Goal: Communication & Community: Answer question/provide support

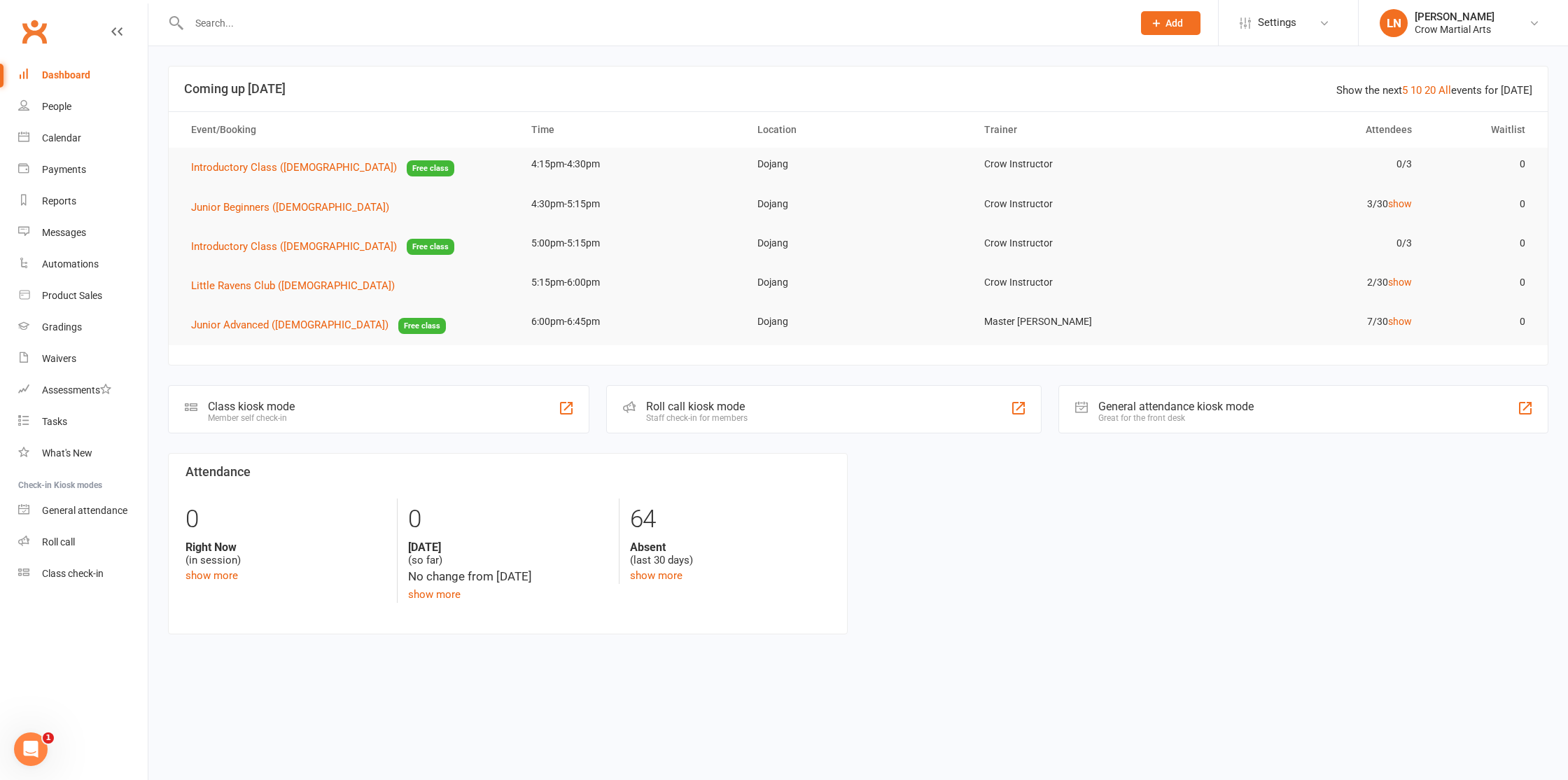
click at [225, 15] on input "text" at bounding box center [653, 23] width 938 height 20
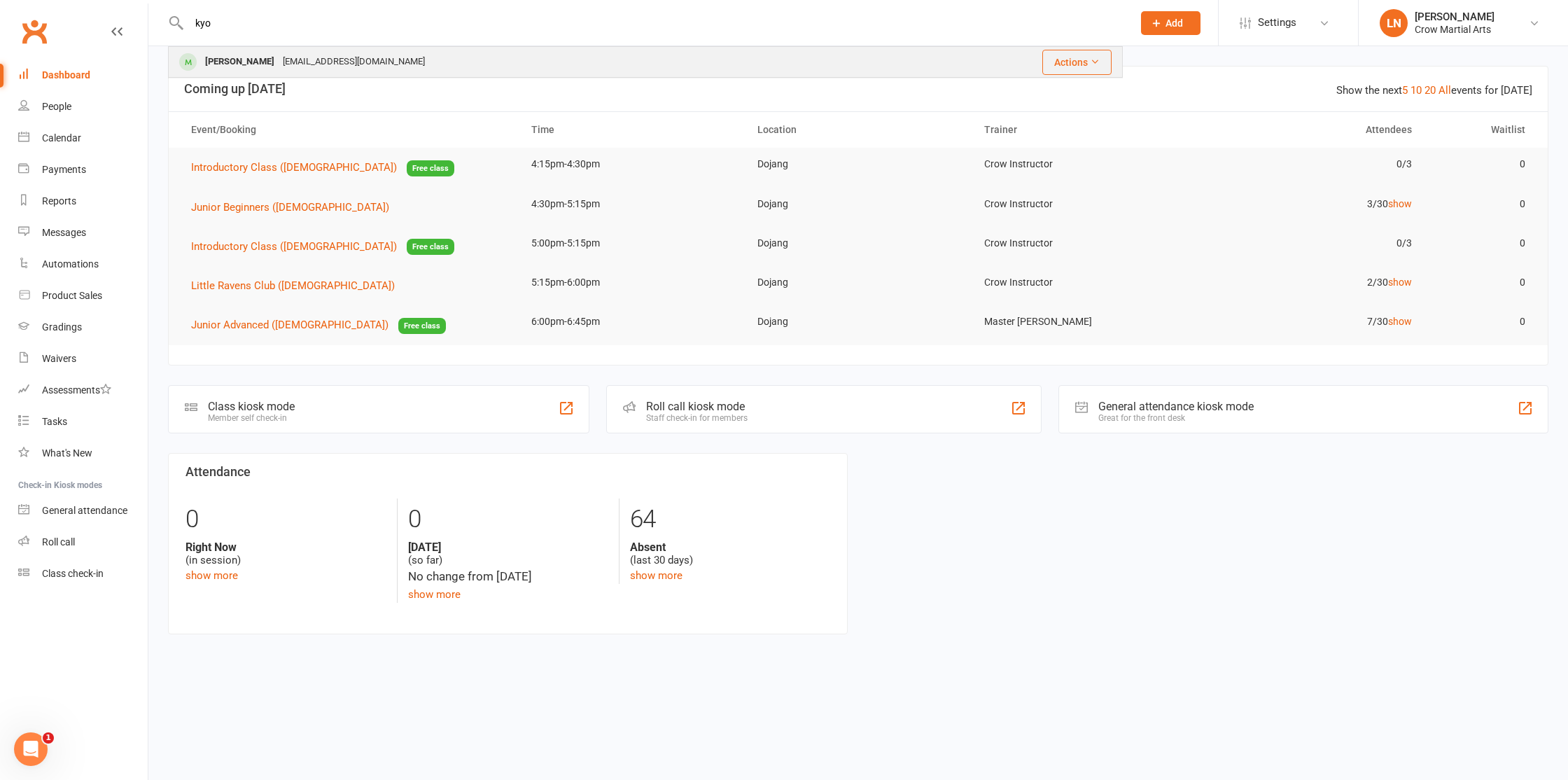
type input "kyo"
click at [212, 66] on div "[PERSON_NAME]" at bounding box center [239, 61] width 77 height 20
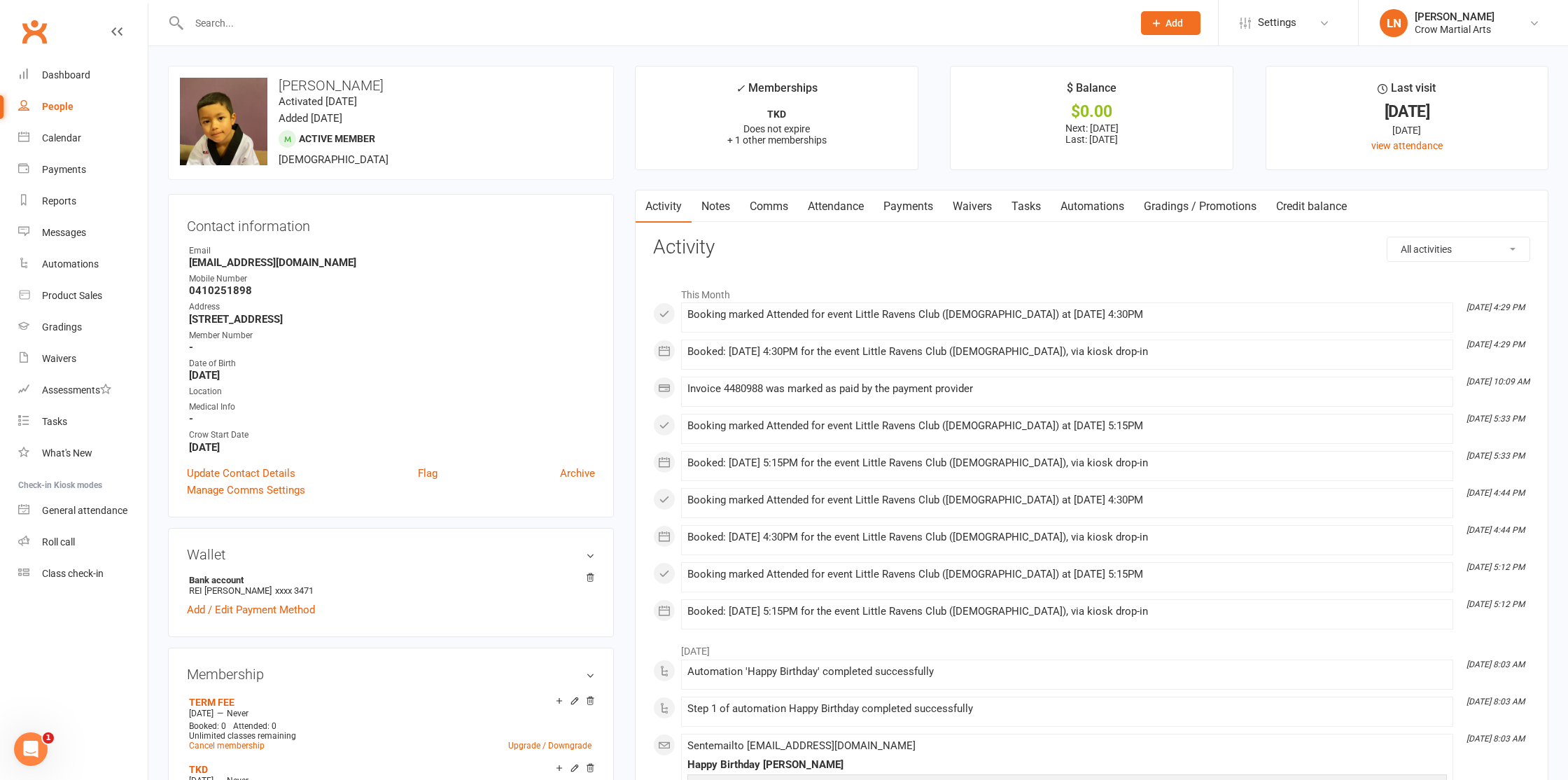
click at [903, 207] on link "Payments" at bounding box center [908, 206] width 69 height 32
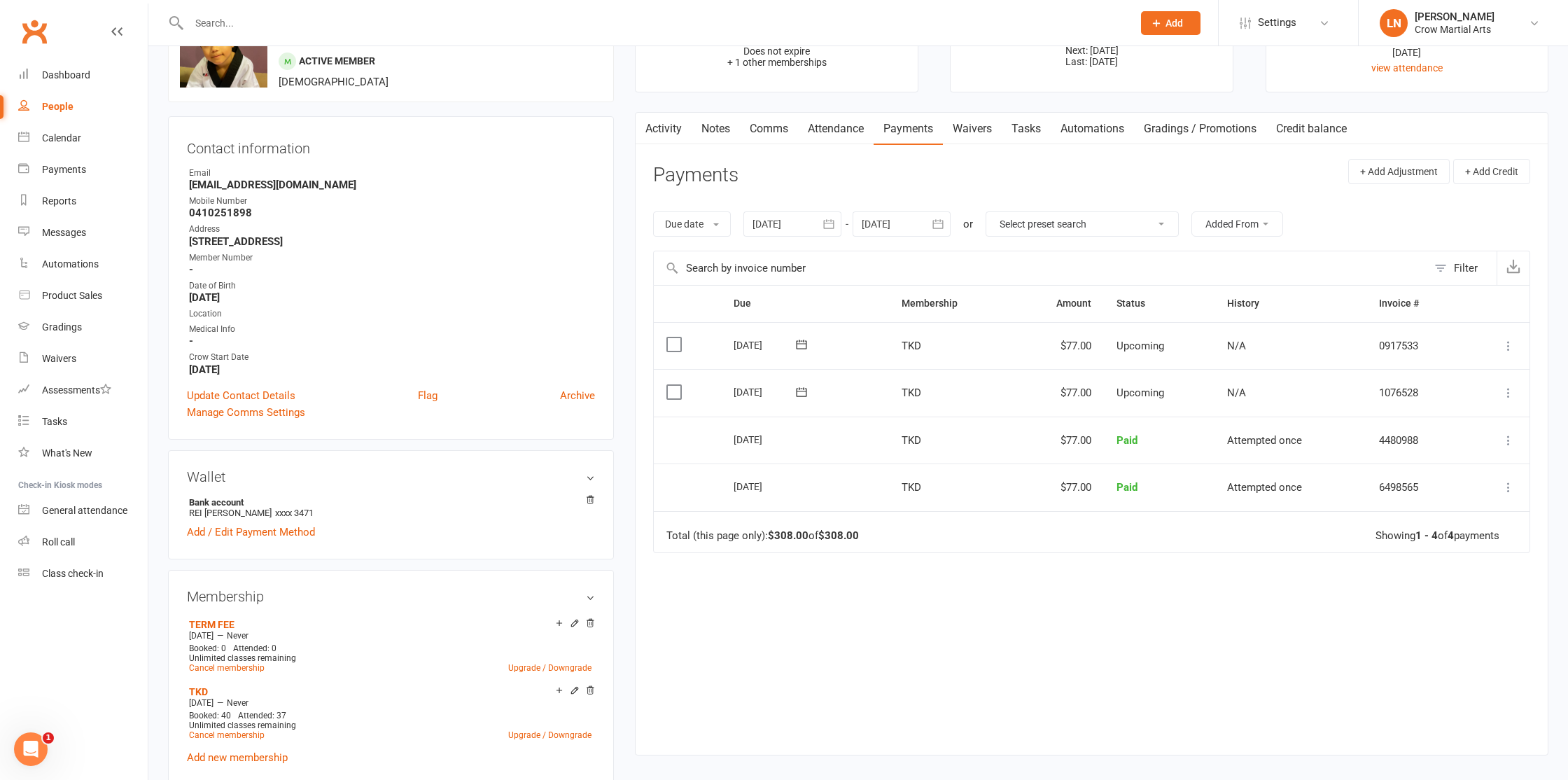
scroll to position [72, 0]
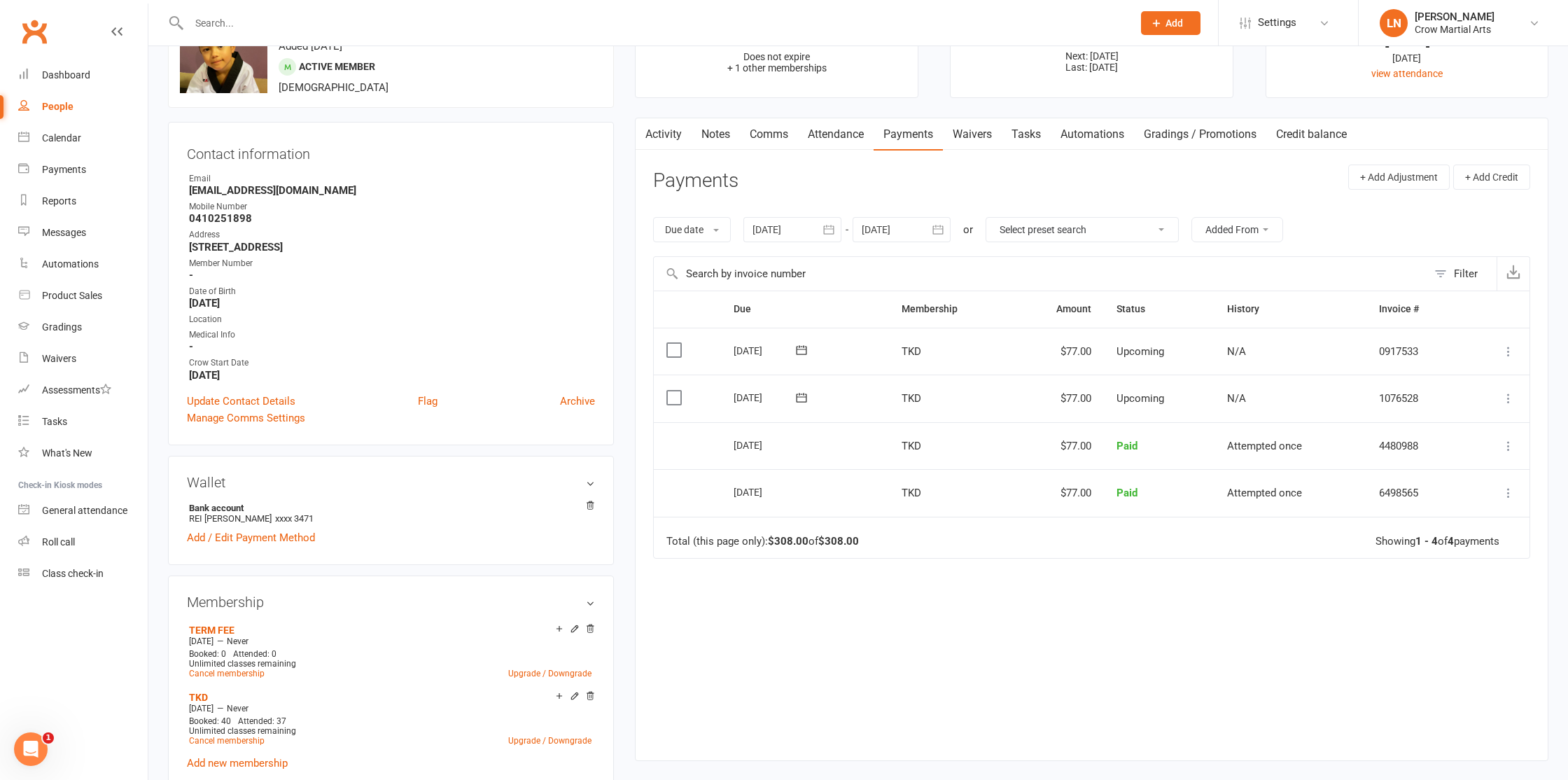
click at [1508, 350] on icon at bounding box center [1508, 351] width 14 height 14
click at [1409, 486] on link "Change amount" at bounding box center [1434, 491] width 165 height 28
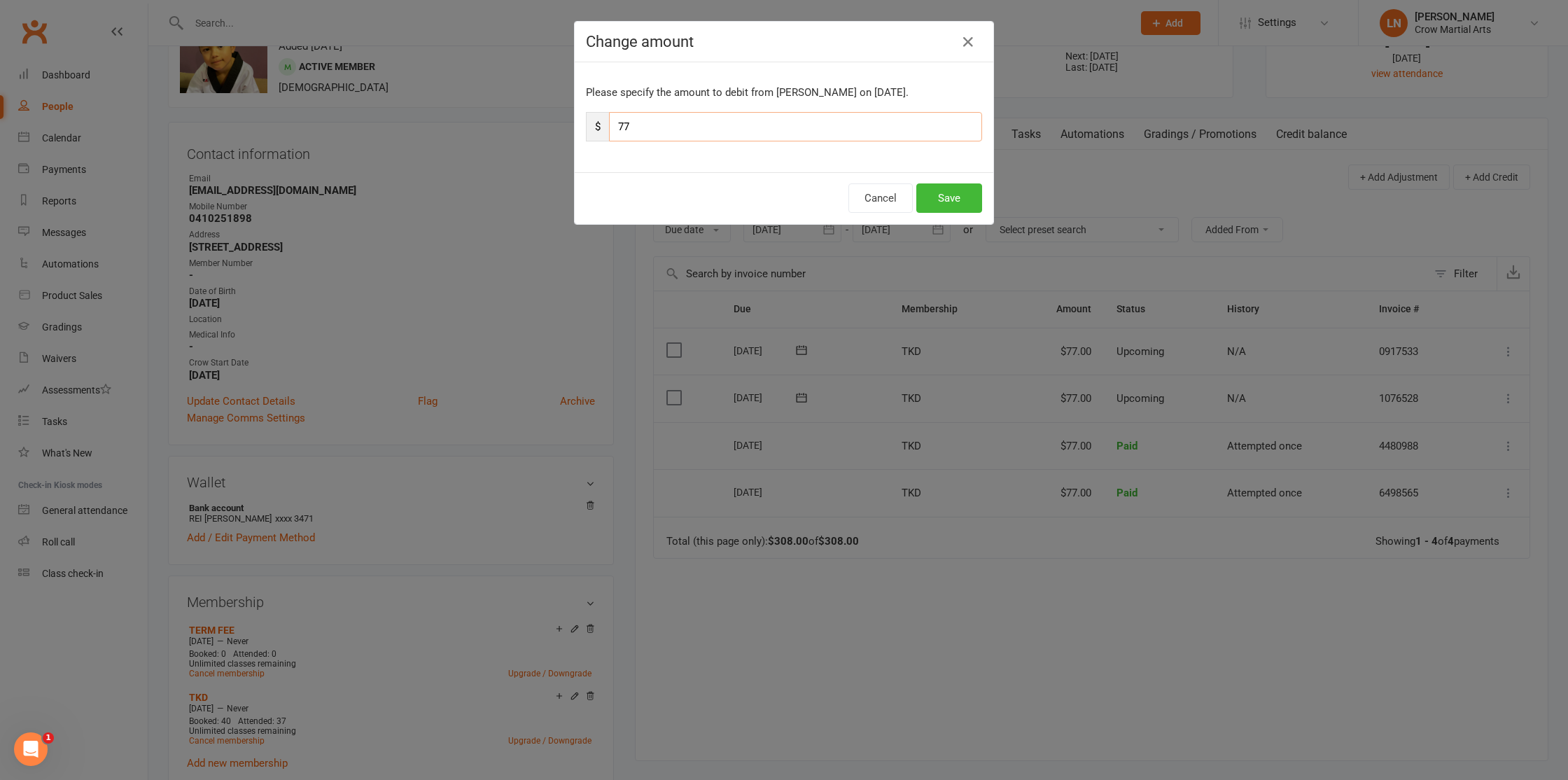
click at [747, 117] on input "77" at bounding box center [796, 126] width 373 height 29
type input "7"
type input "54"
click at [942, 192] on button "Save" at bounding box center [949, 197] width 66 height 29
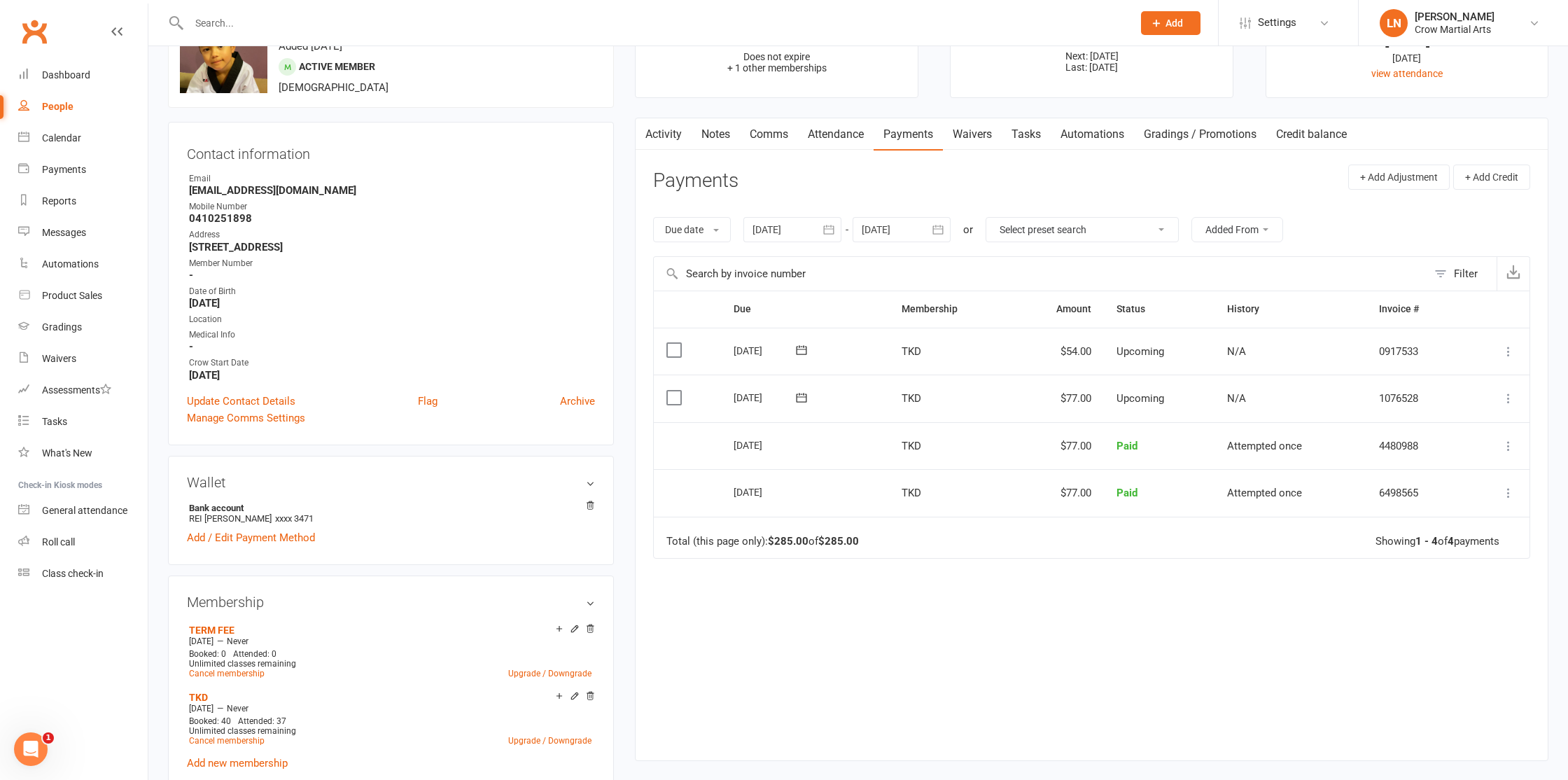
click at [1508, 398] on icon at bounding box center [1508, 398] width 14 height 14
click at [1448, 488] on link "Mark as Paid (Other)" at bounding box center [1434, 482] width 165 height 28
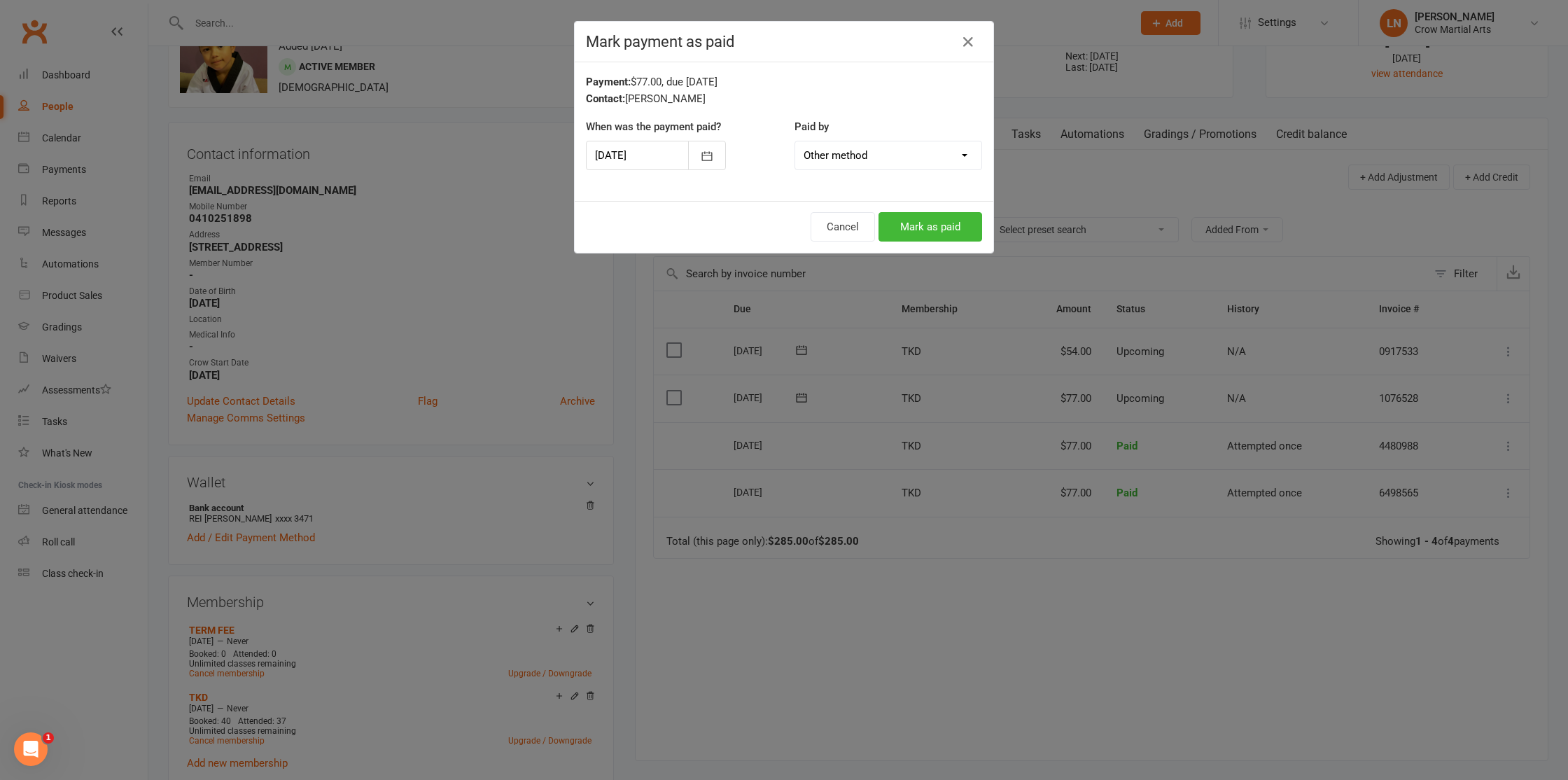
click at [858, 157] on select "Cash POS Other method" at bounding box center [888, 156] width 186 height 28
click at [915, 220] on button "Mark as paid" at bounding box center [930, 227] width 104 height 29
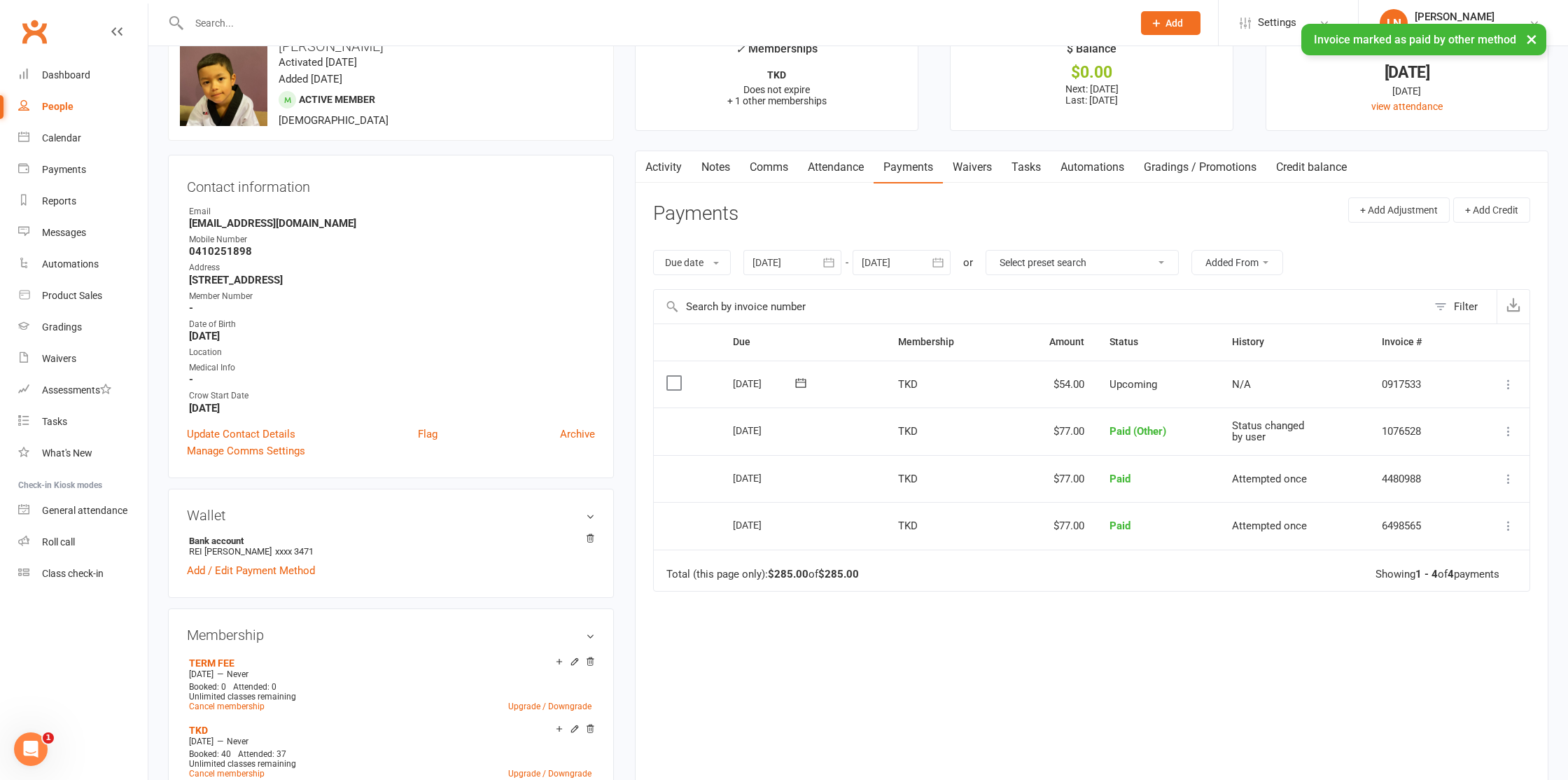
scroll to position [12, 0]
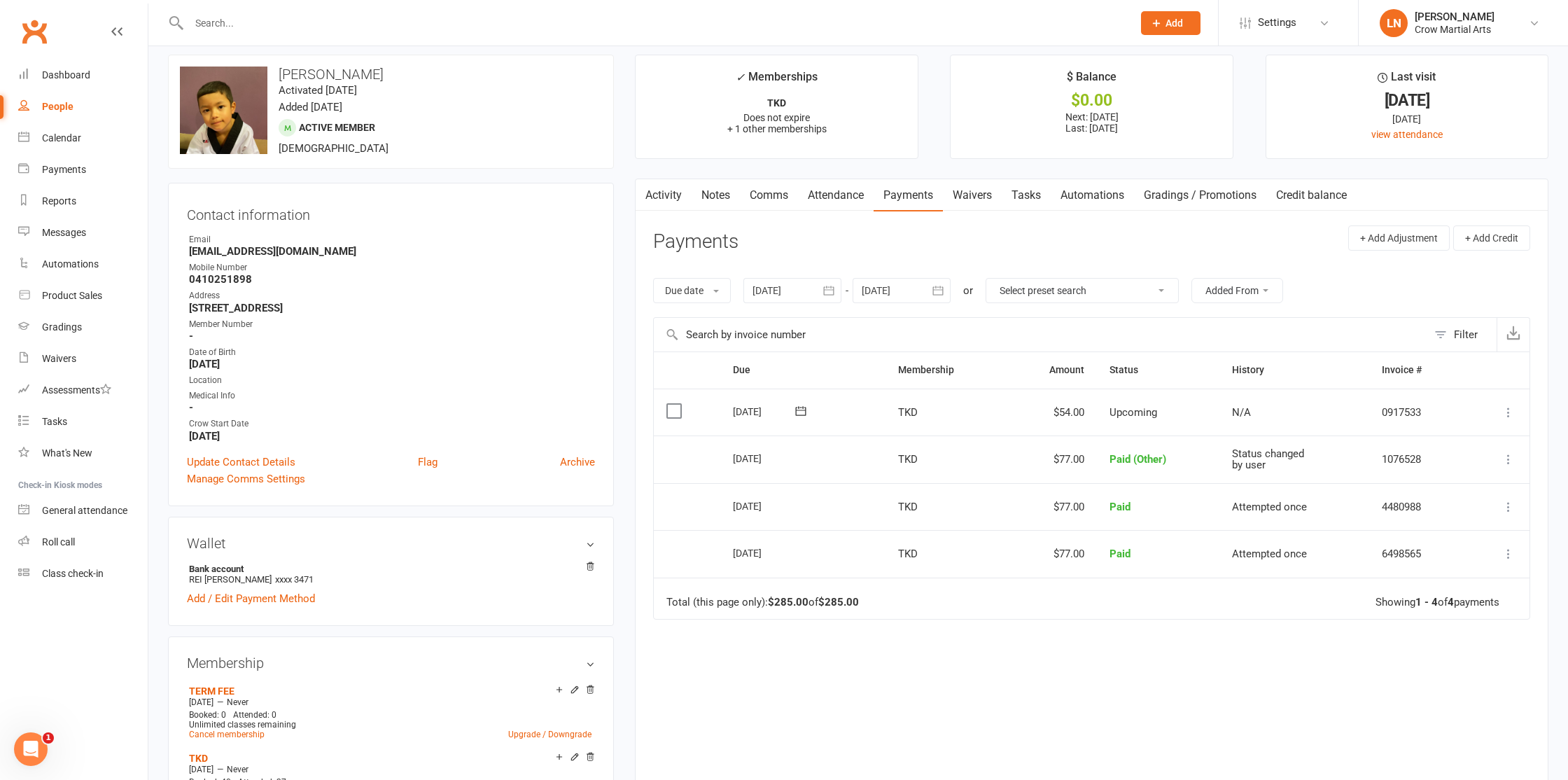
click at [763, 201] on link "Comms" at bounding box center [768, 196] width 58 height 32
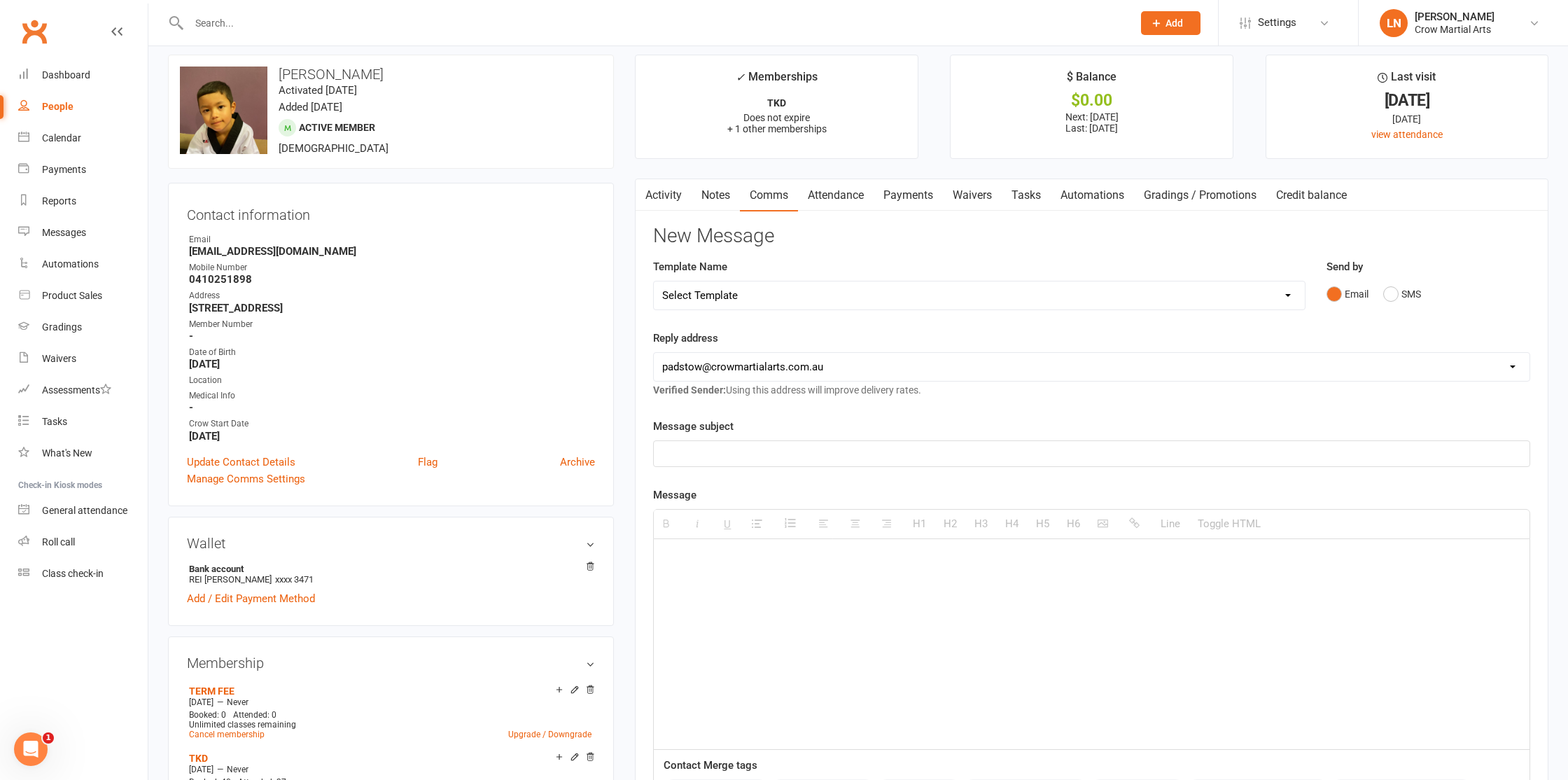
click at [719, 302] on select "Select Template [Email] $29.99 offer retention Parent [Email] No Show [SMS] SMS…" at bounding box center [980, 296] width 651 height 28
select select "12"
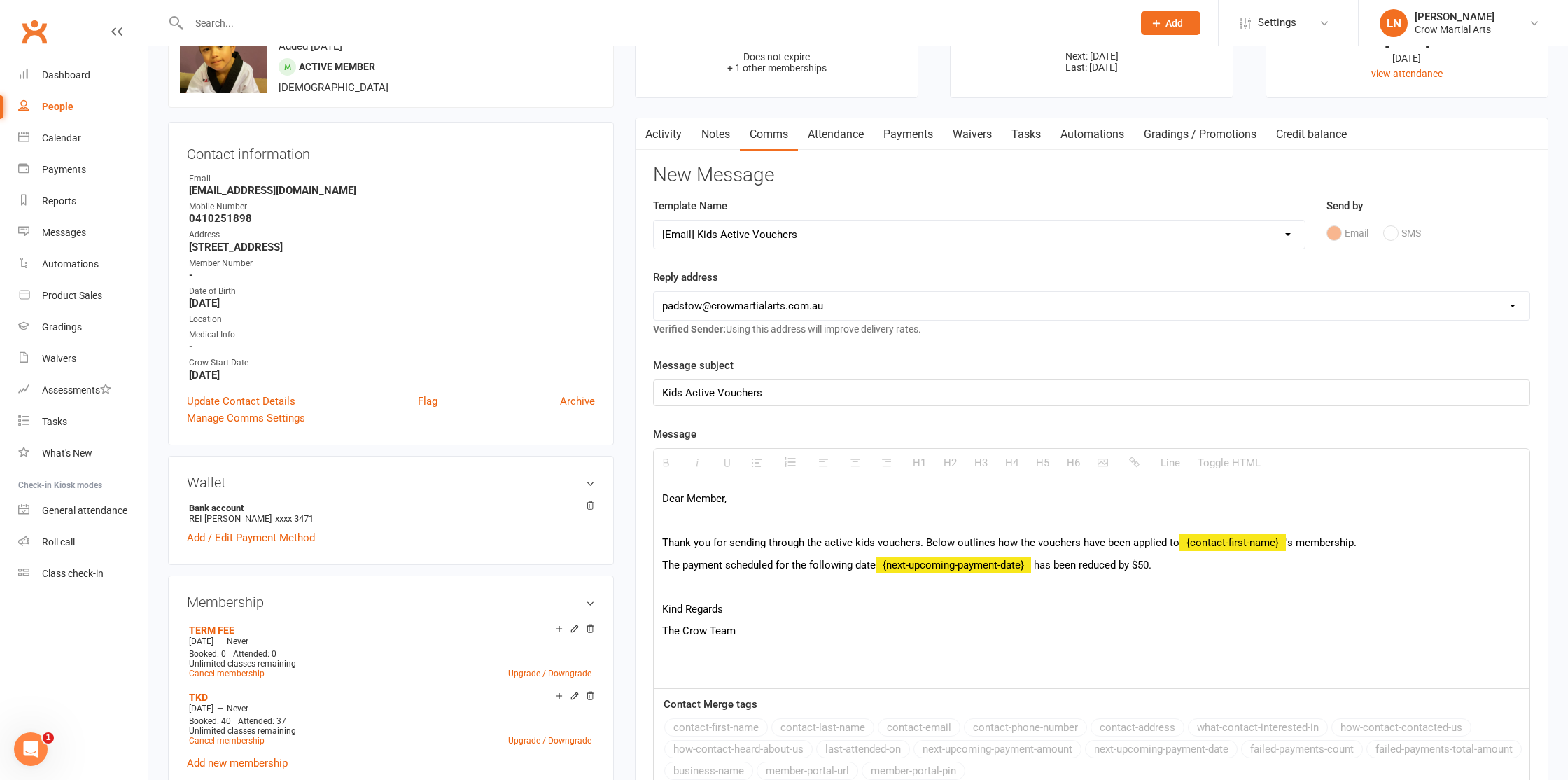
scroll to position [73, 0]
click at [1172, 566] on p "The payment scheduled for the following date {next-upcoming-payment-date} has b…" at bounding box center [1092, 564] width 859 height 17
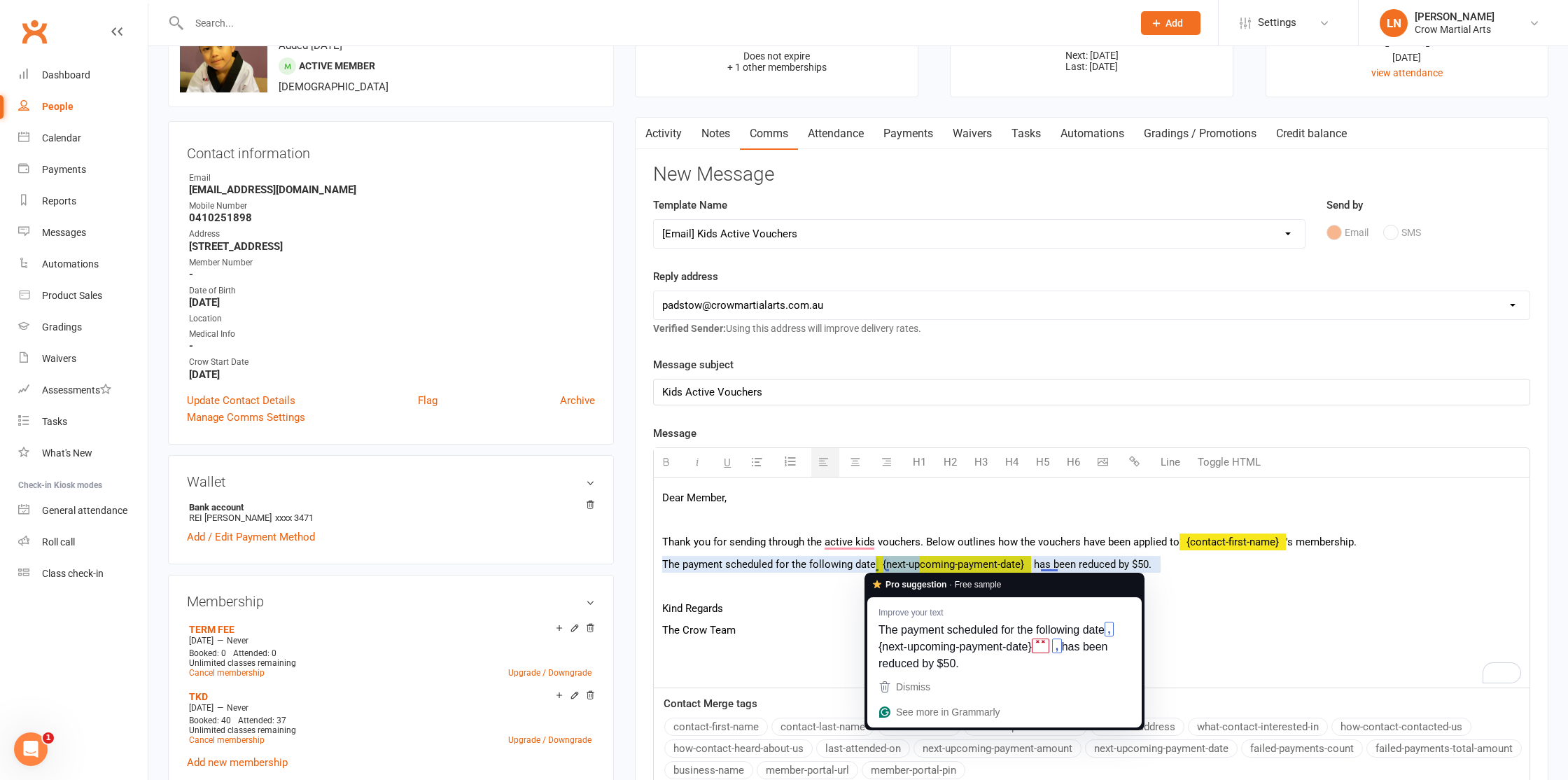
drag, startPoint x: 878, startPoint y: 566, endPoint x: 923, endPoint y: 566, distance: 45.0
click at [923, 566] on p "The payment scheduled for the following date {next-upcoming-payment-date} has b…" at bounding box center [1092, 564] width 859 height 17
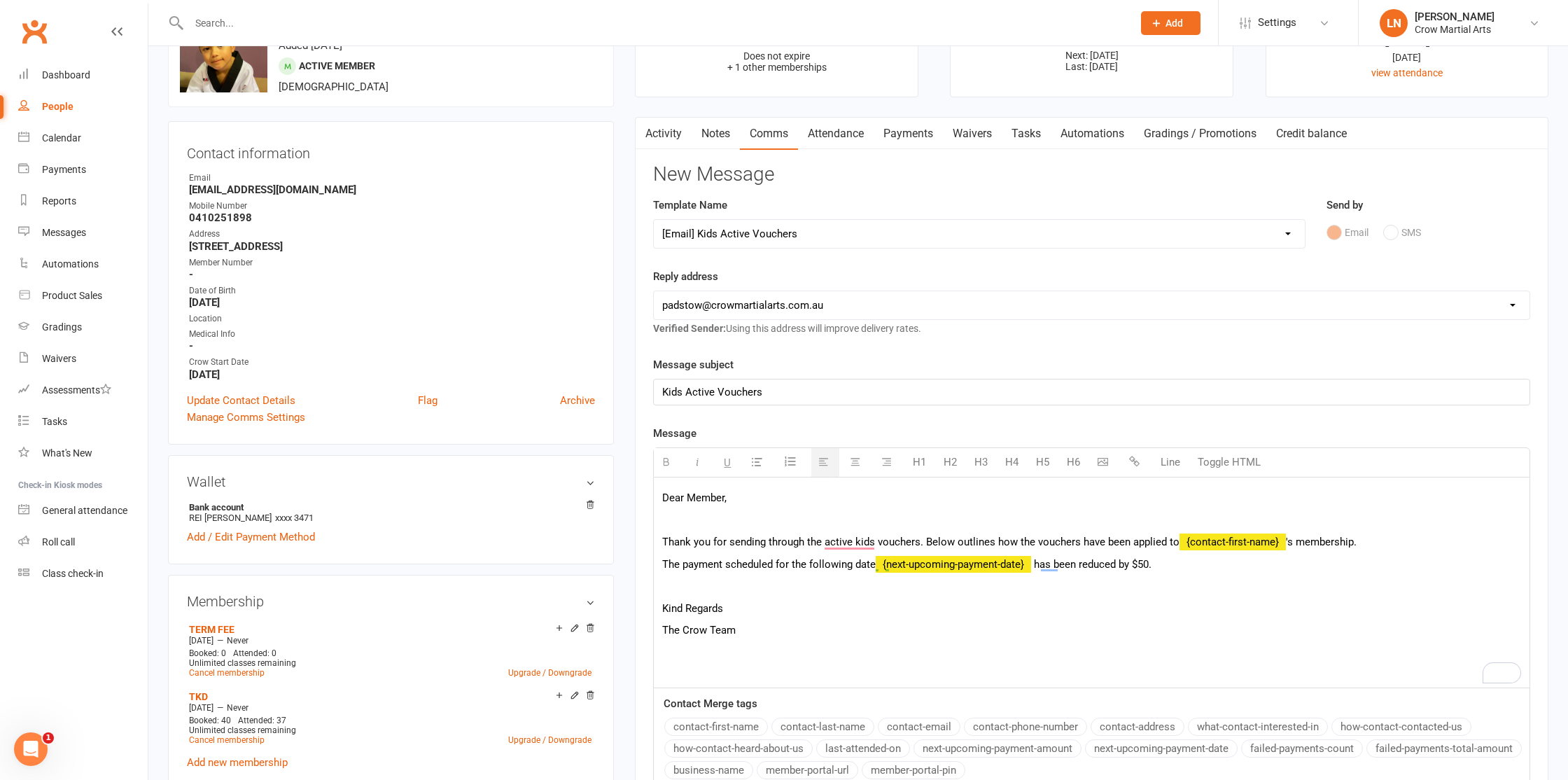
click at [1028, 565] on p "The payment scheduled for the following date {next-upcoming-payment-date} has b…" at bounding box center [1092, 564] width 859 height 17
drag, startPoint x: 1151, startPoint y: 564, endPoint x: 1189, endPoint y: 566, distance: 38.1
click at [1151, 564] on span "has been reduced by $50." at bounding box center [1092, 565] width 117 height 12
click at [1147, 565] on span "has been reduced by $0. and the one after that to" at bounding box center [1148, 565] width 228 height 12
click at [1276, 567] on p "The payment scheduled for the following date {next-upcoming-payment-date} has b…" at bounding box center [1092, 564] width 859 height 17
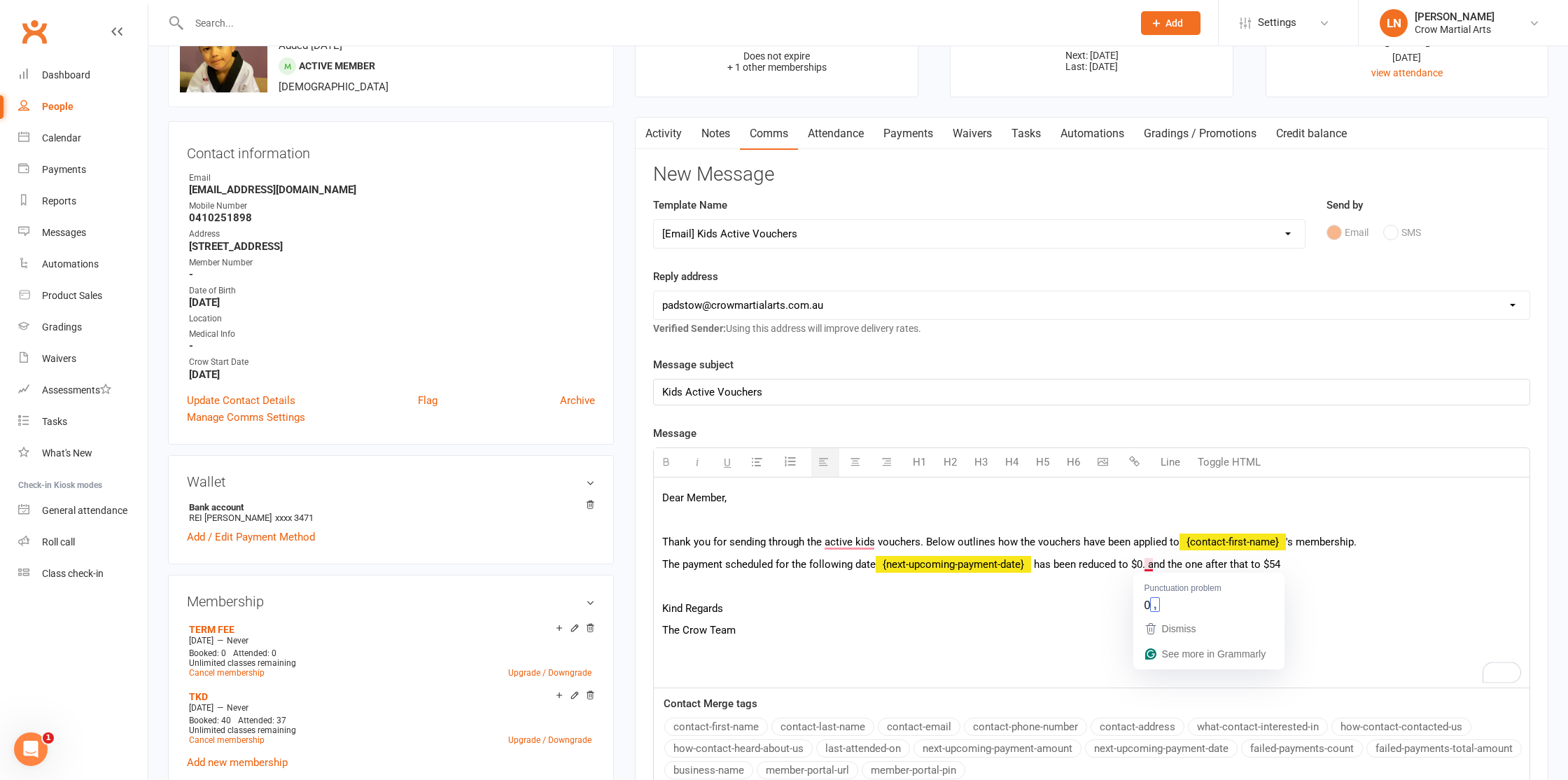
click at [1021, 579] on p "To enrich screen reader interactions, please activate Accessibility in Grammarl…" at bounding box center [1092, 586] width 859 height 17
drag, startPoint x: 1151, startPoint y: 565, endPoint x: 1164, endPoint y: 566, distance: 13.0
click at [1152, 565] on span "has been reduced to $0. and the one after that to $54" at bounding box center [1156, 565] width 246 height 12
click at [1308, 572] on p "The payment scheduled for the following date {next-upcoming-payment-date} has b…" at bounding box center [1092, 564] width 859 height 17
click at [842, 582] on p "To enrich screen reader interactions, please activate Accessibility in Grammarl…" at bounding box center [1092, 586] width 859 height 17
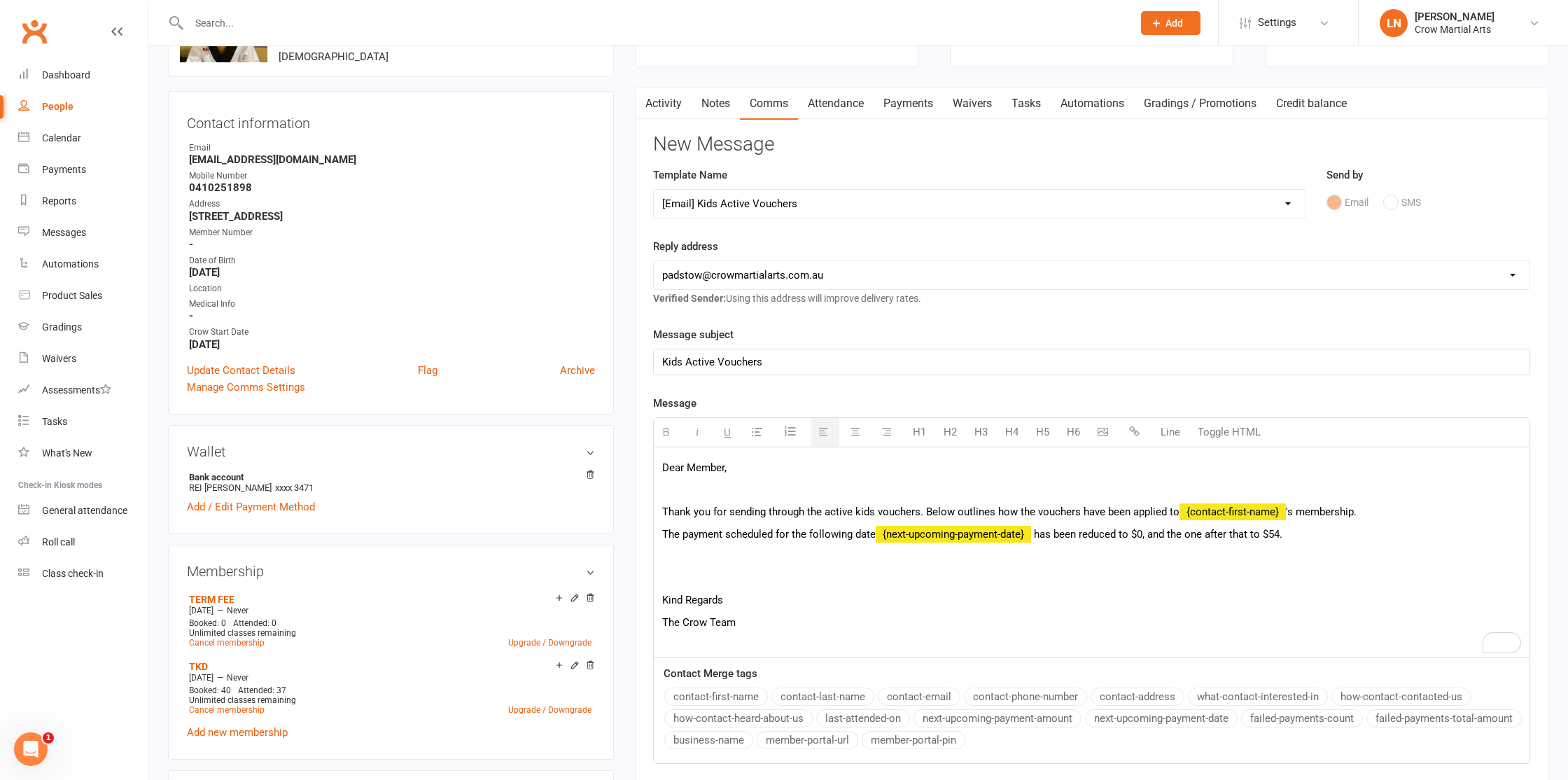
scroll to position [109, 0]
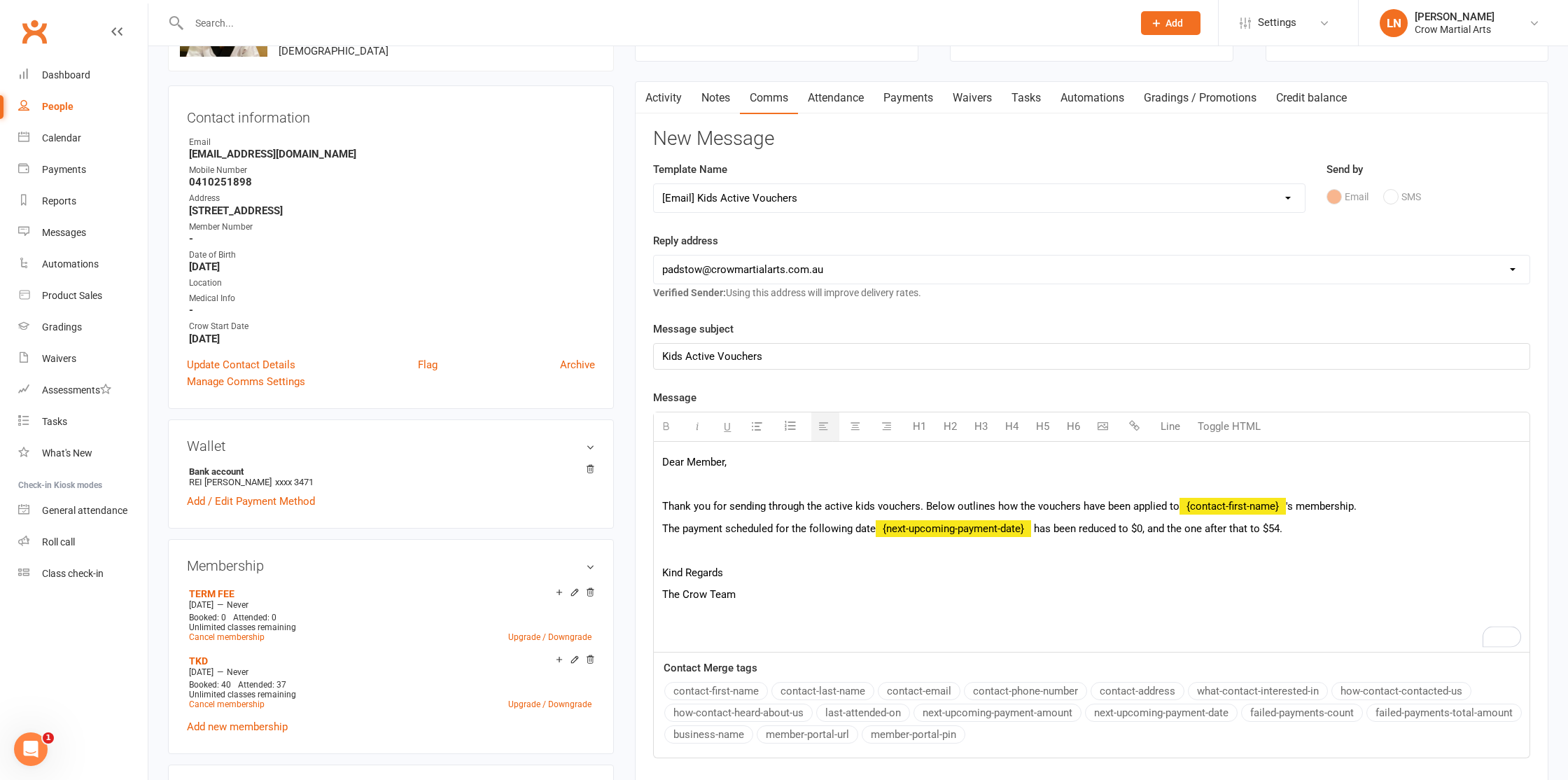
click at [888, 559] on p "To enrich screen reader interactions, please activate Accessibility in Grammarl…" at bounding box center [1092, 551] width 859 height 17
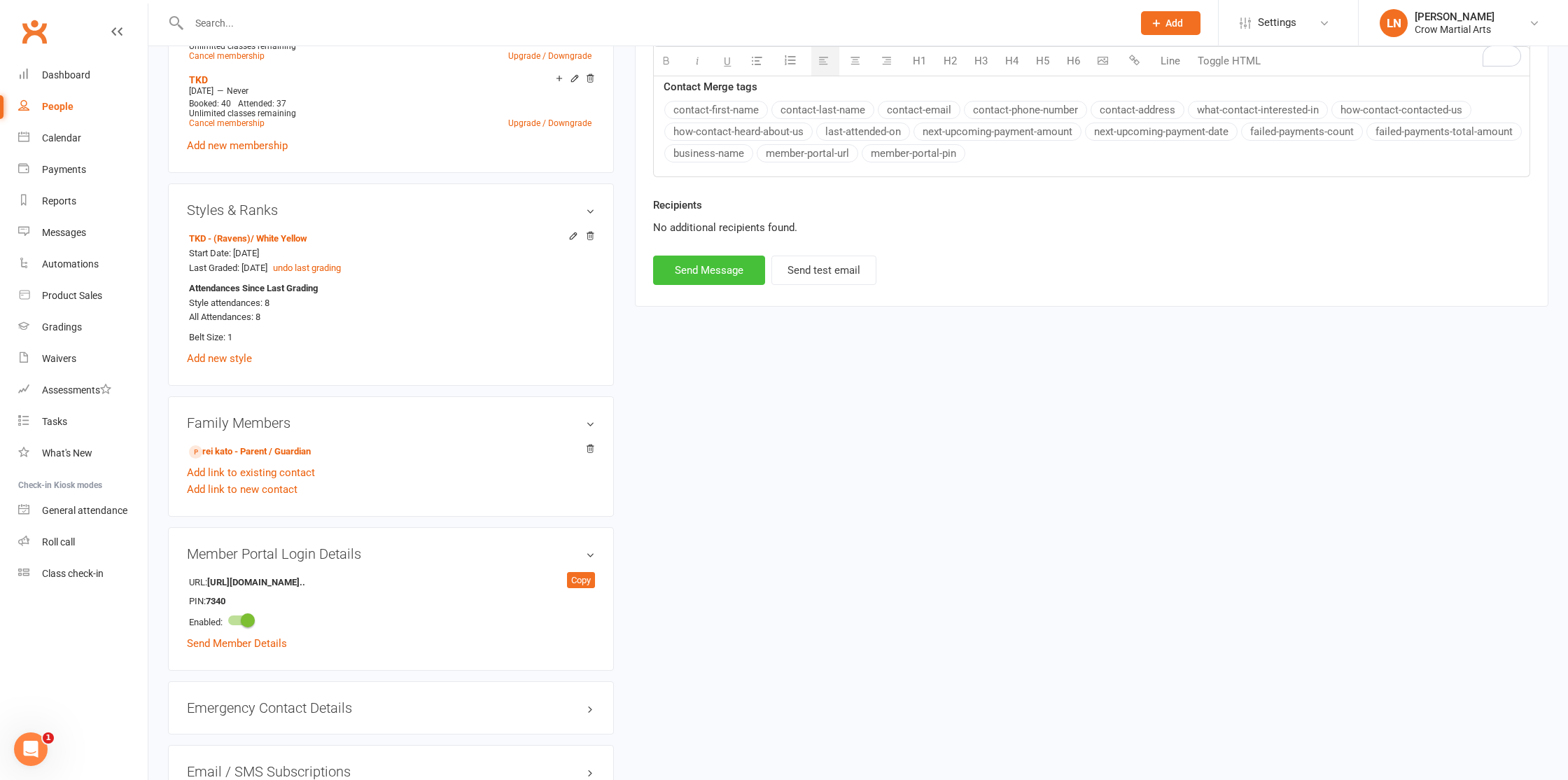
scroll to position [696, 0]
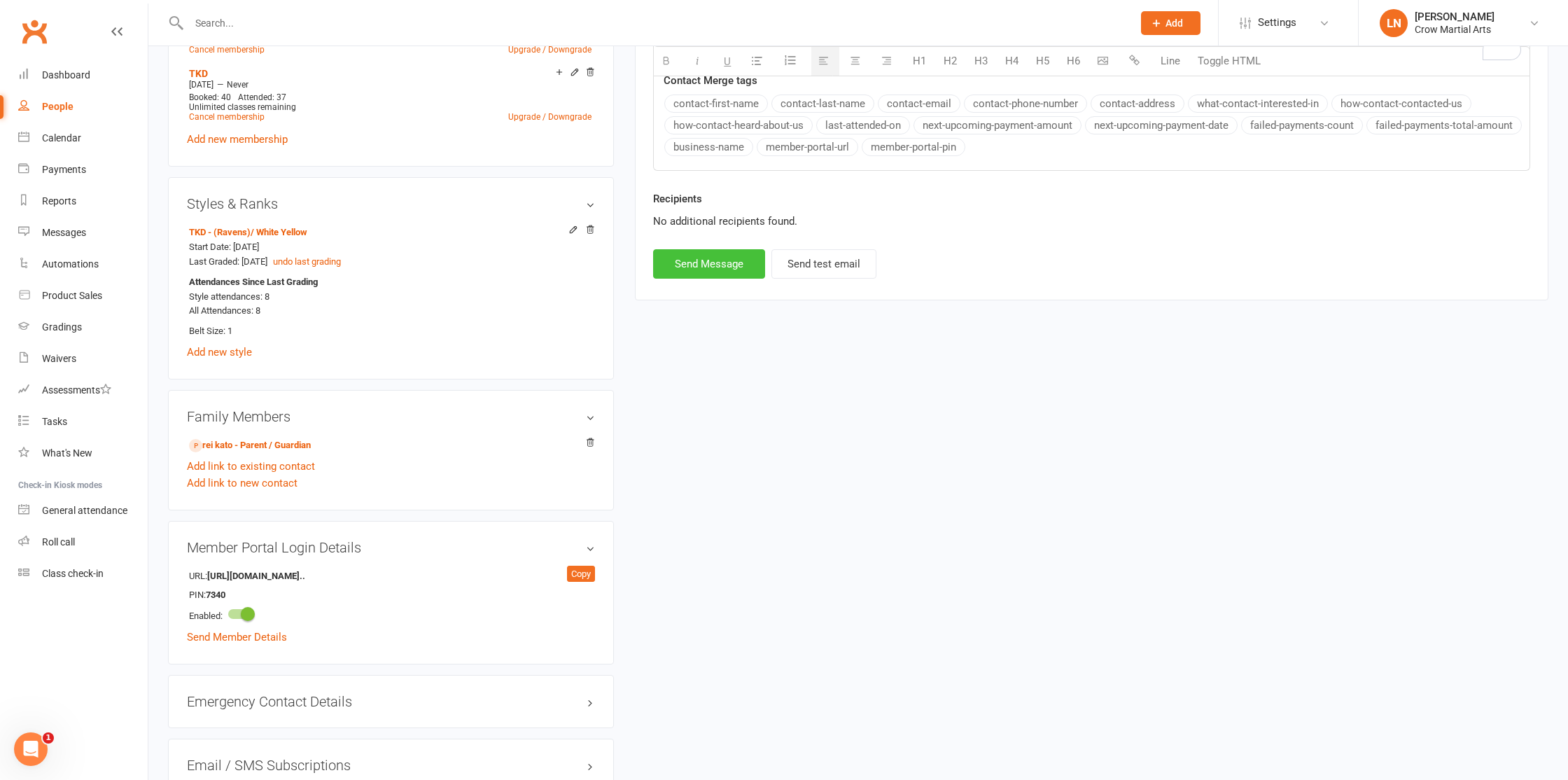
click at [709, 251] on button "Send Message" at bounding box center [709, 263] width 112 height 29
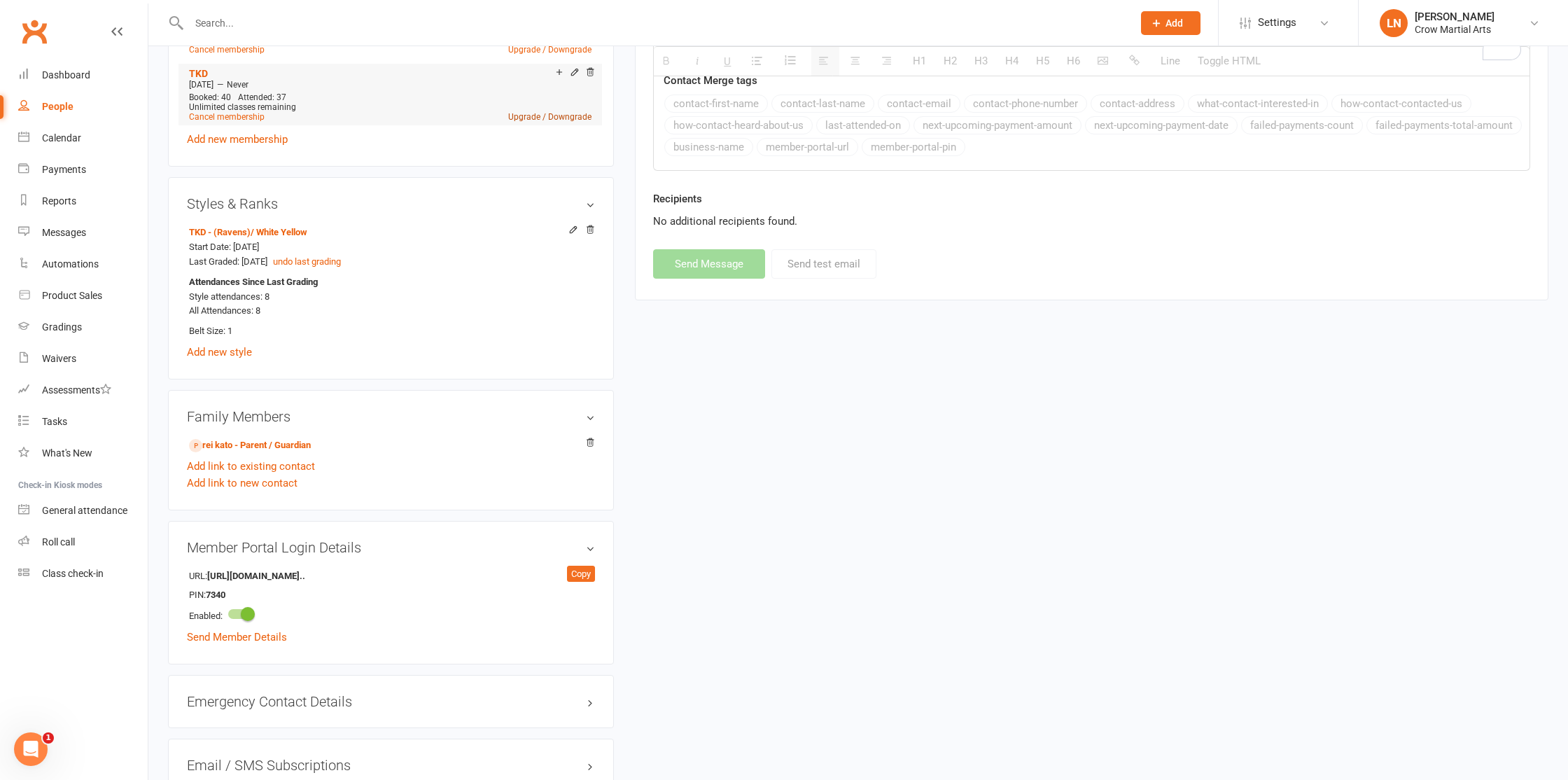
select select
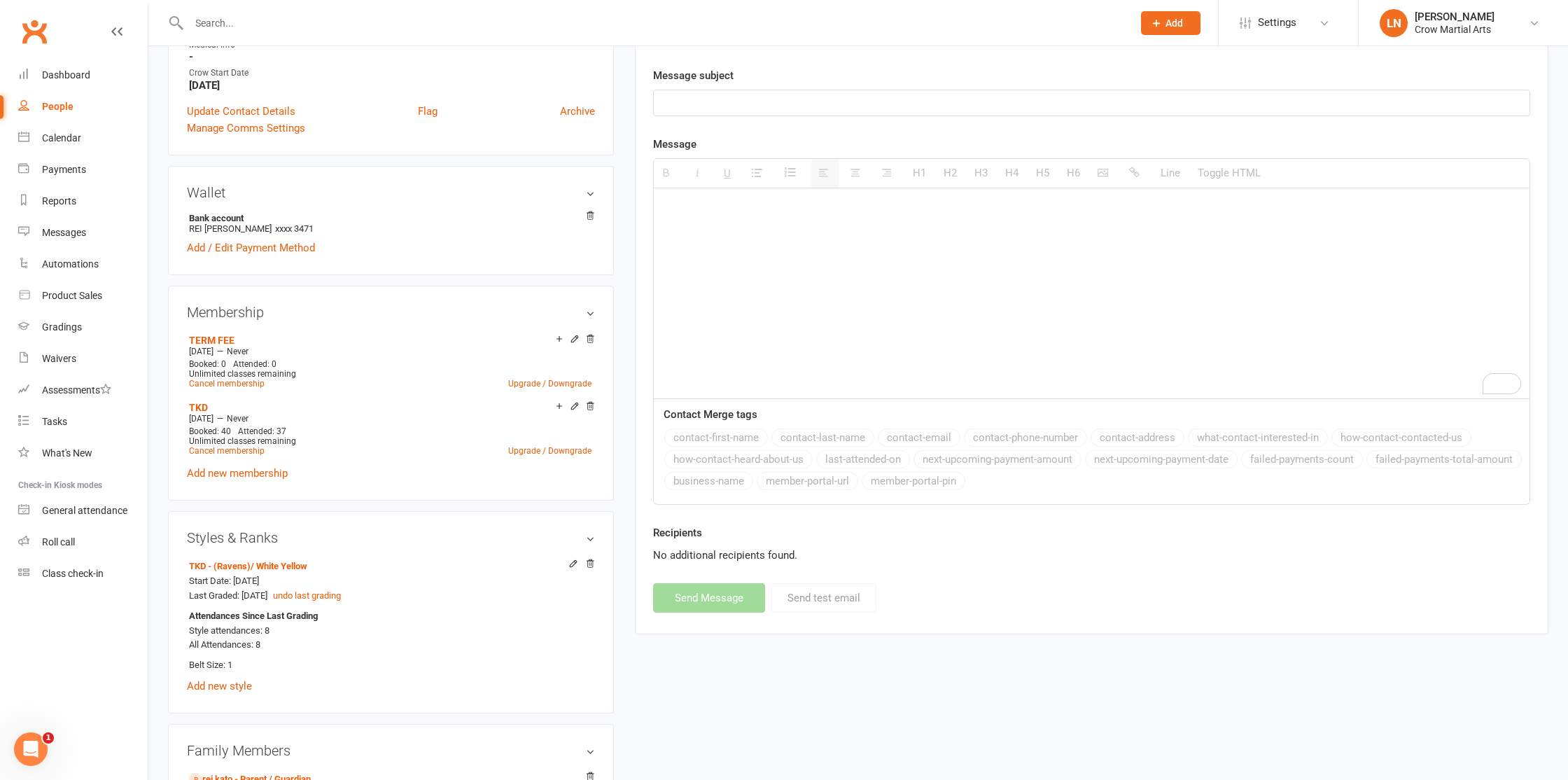
scroll to position [325, 0]
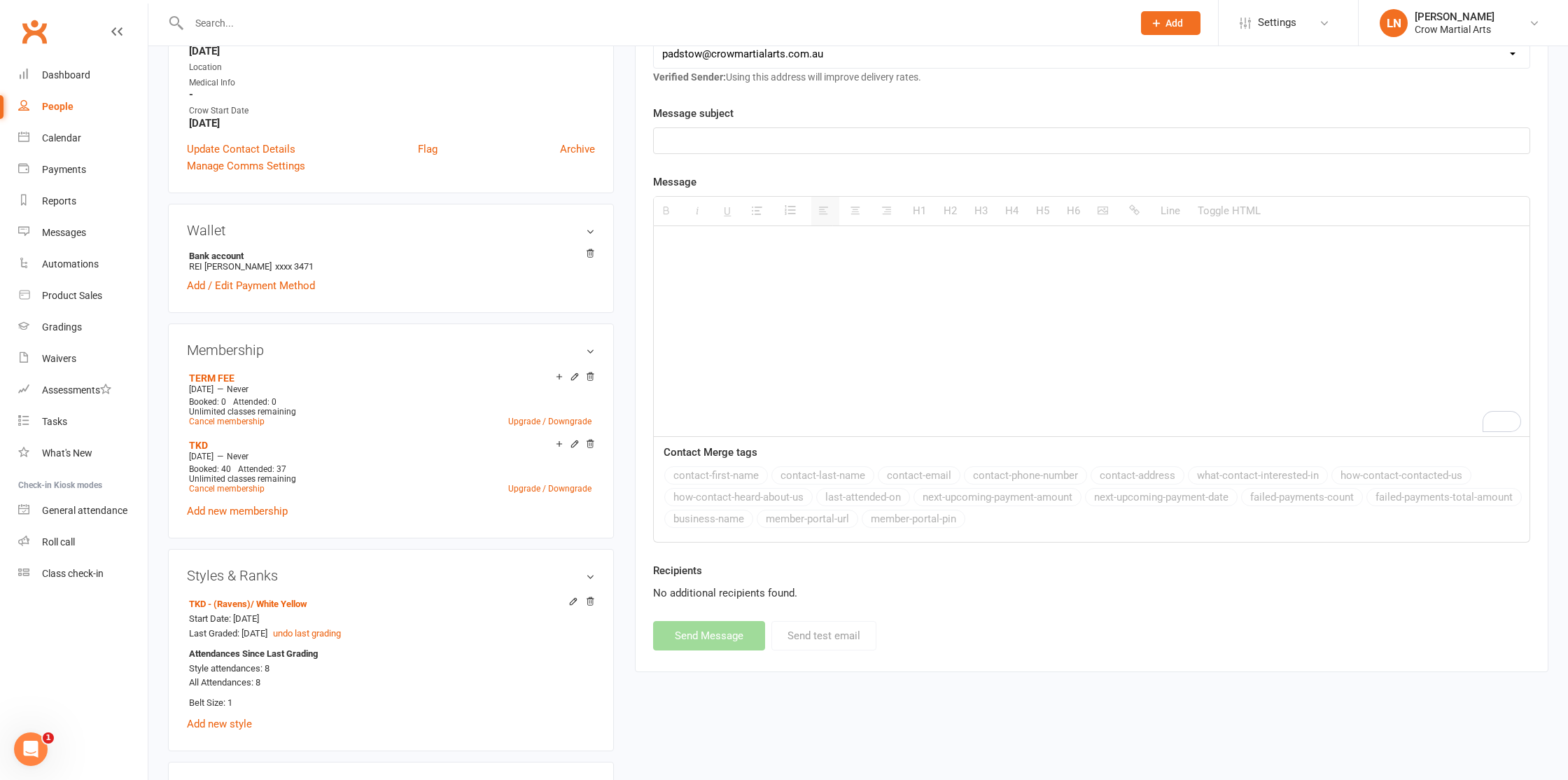
click at [292, 28] on input "text" at bounding box center [653, 23] width 938 height 20
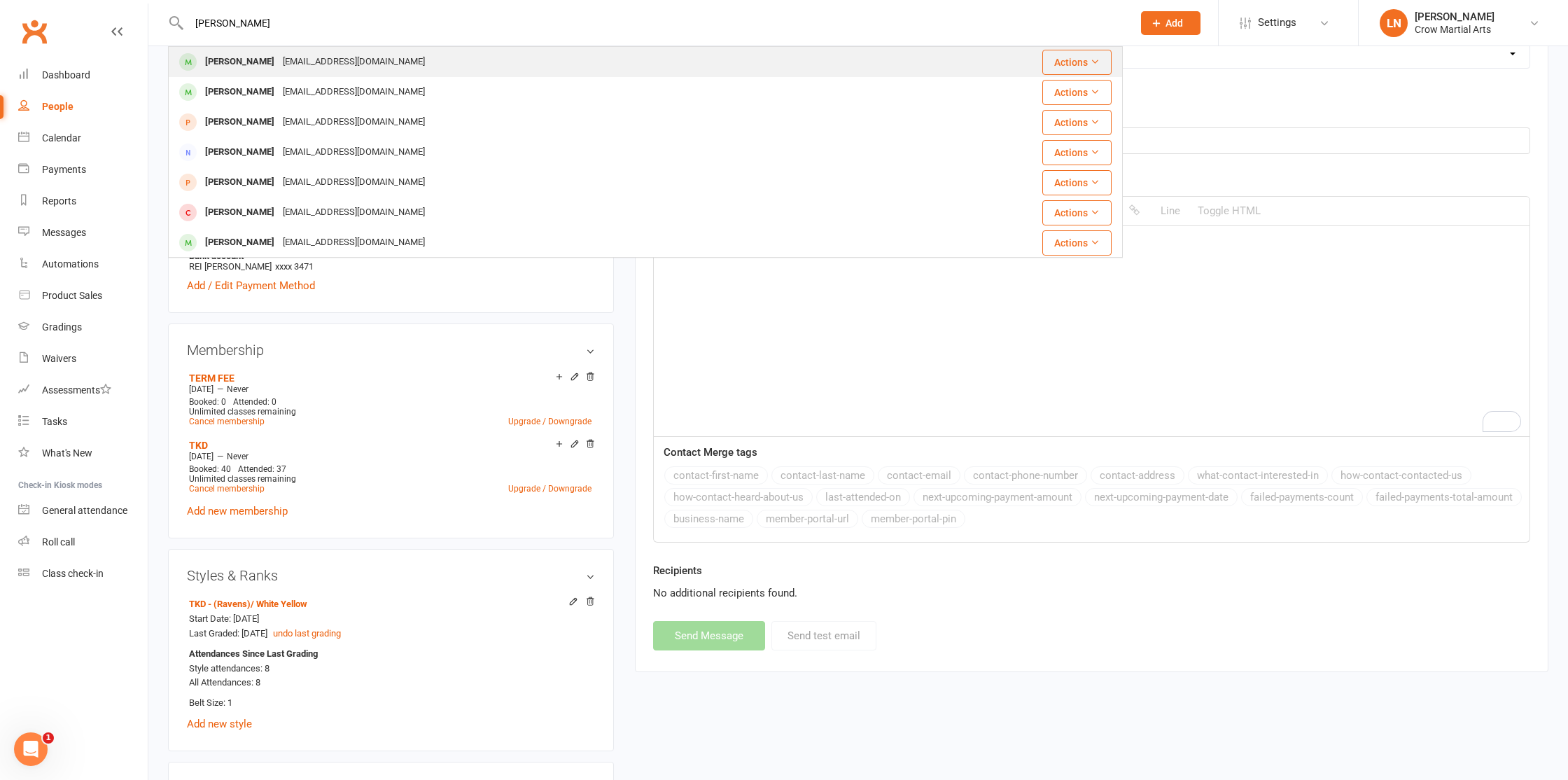
type input "[PERSON_NAME]"
click at [292, 68] on div "[EMAIL_ADDRESS][DOMAIN_NAME]" at bounding box center [353, 61] width 150 height 20
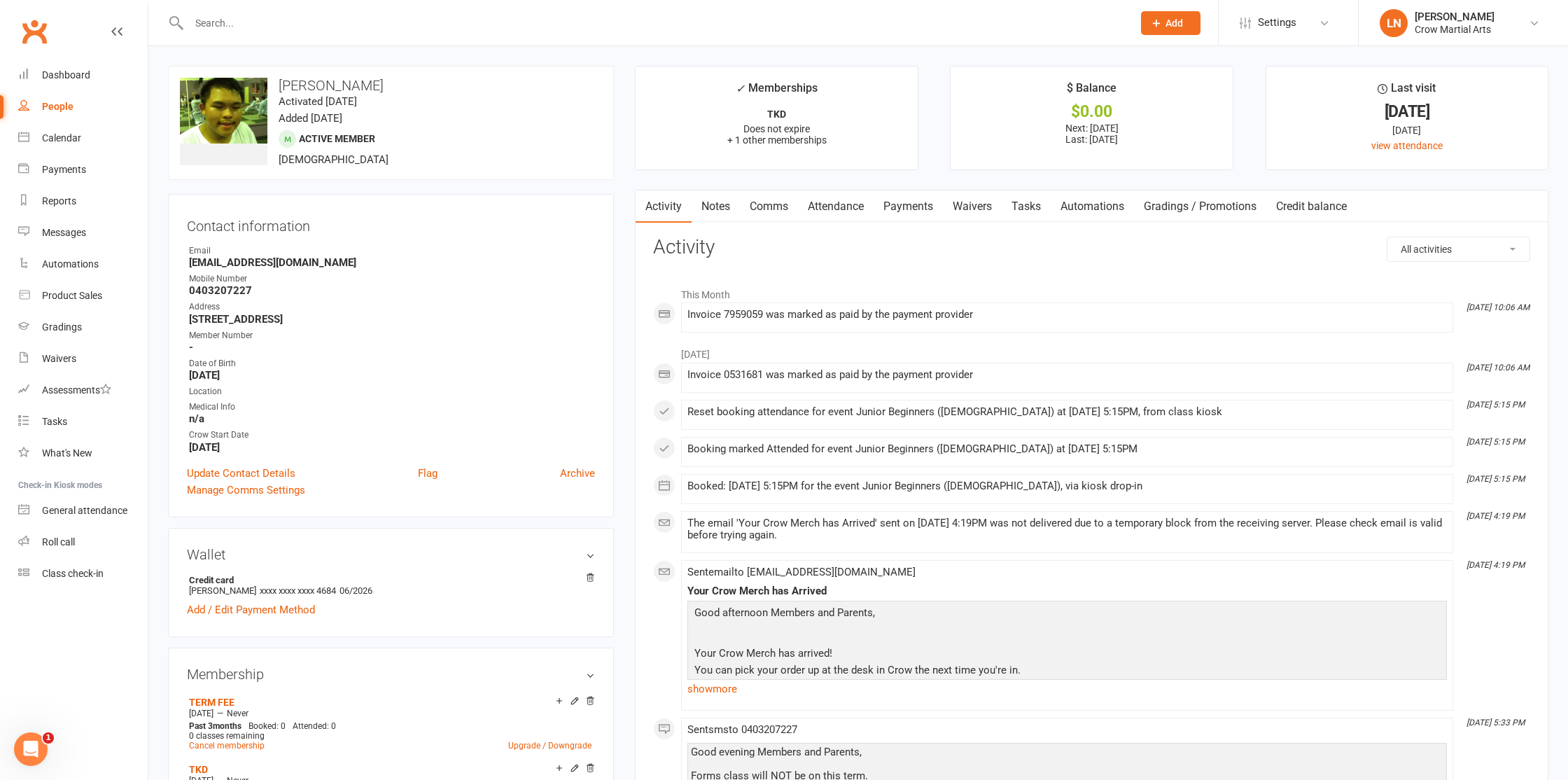
click at [758, 206] on link "Comms" at bounding box center [768, 206] width 58 height 32
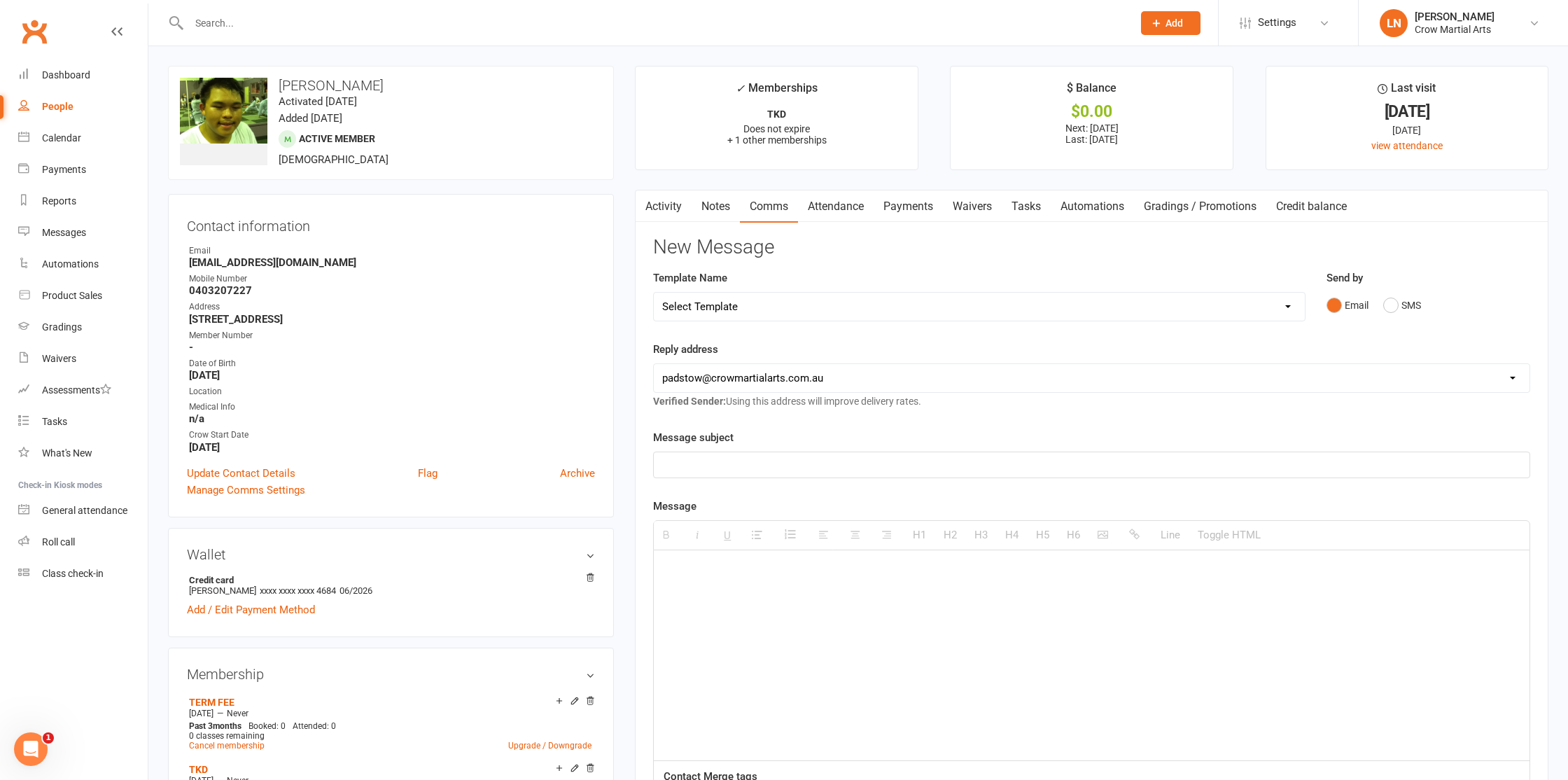
click at [772, 309] on select "Select Template [Email] $29.99 offer retention Parent [Email] No Show [SMS] SMS…" at bounding box center [980, 307] width 651 height 28
click at [718, 598] on div "To enrich screen reader interactions, please activate Accessibility in Grammarl…" at bounding box center [1092, 655] width 876 height 210
paste div "To enrich screen reader interactions, please activate Accessibility in Grammarl…"
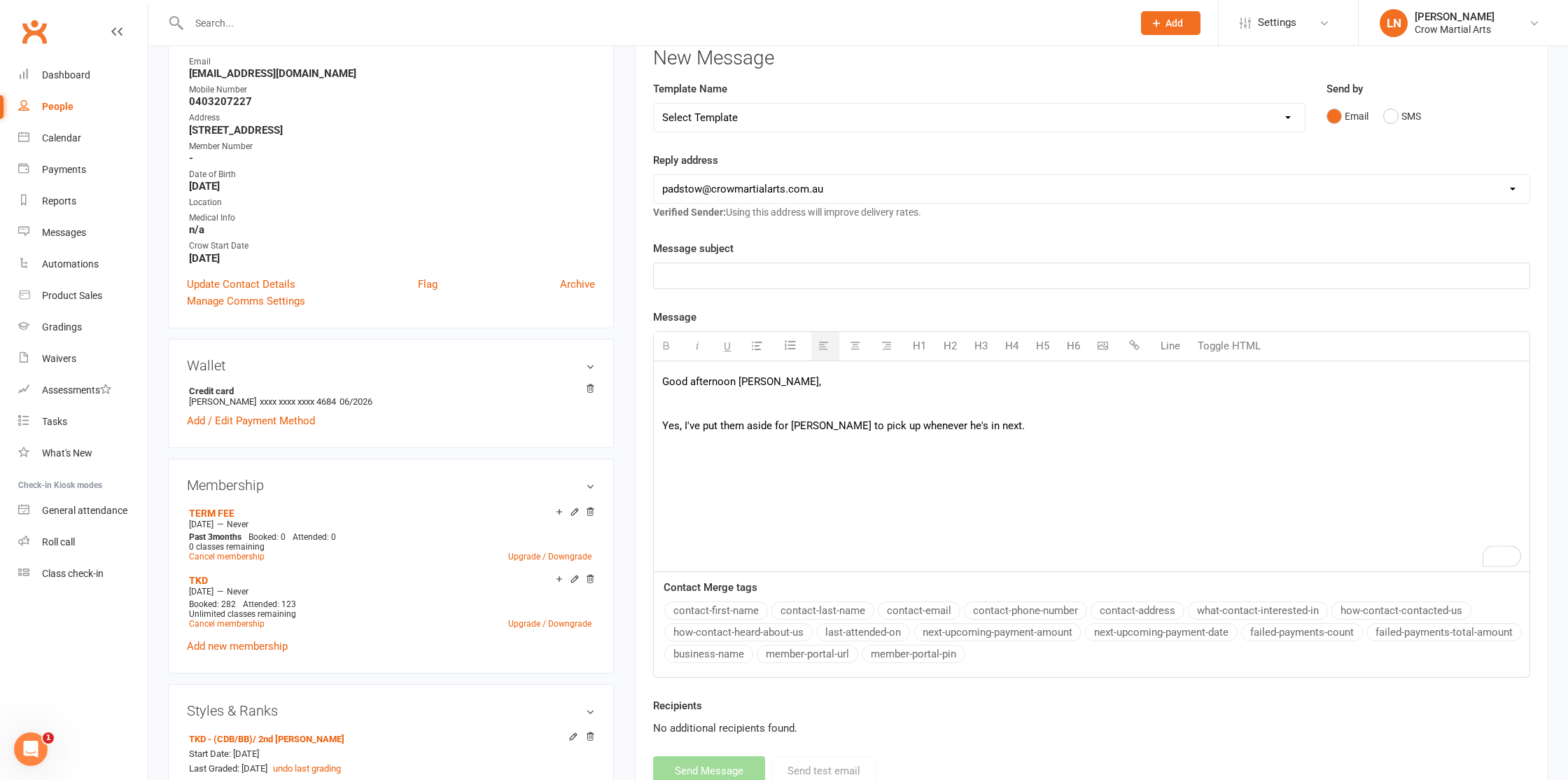
scroll to position [193, 0]
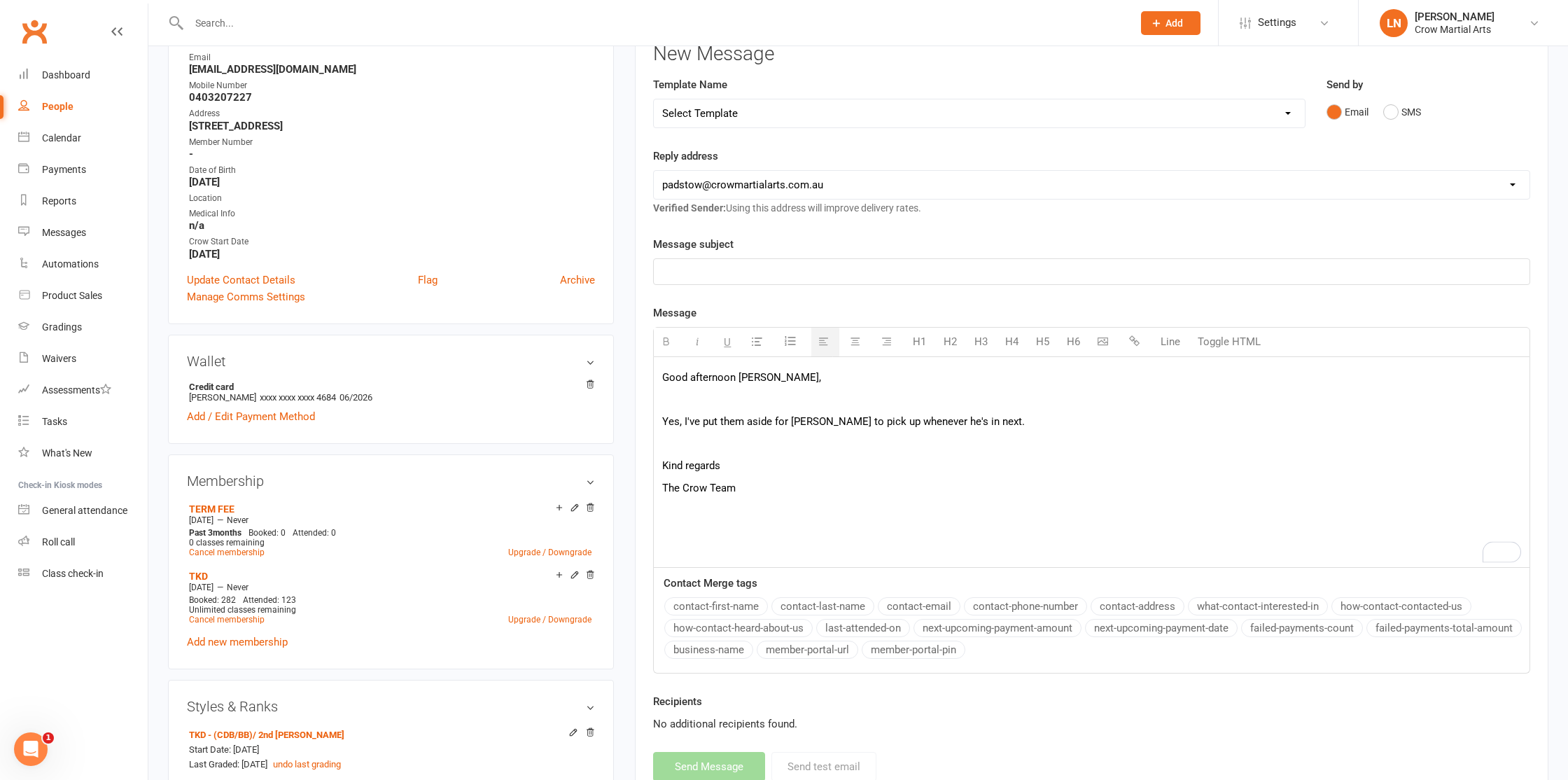
click at [721, 395] on p "To enrich screen reader interactions, please activate Accessibility in Grammarl…" at bounding box center [1092, 399] width 859 height 17
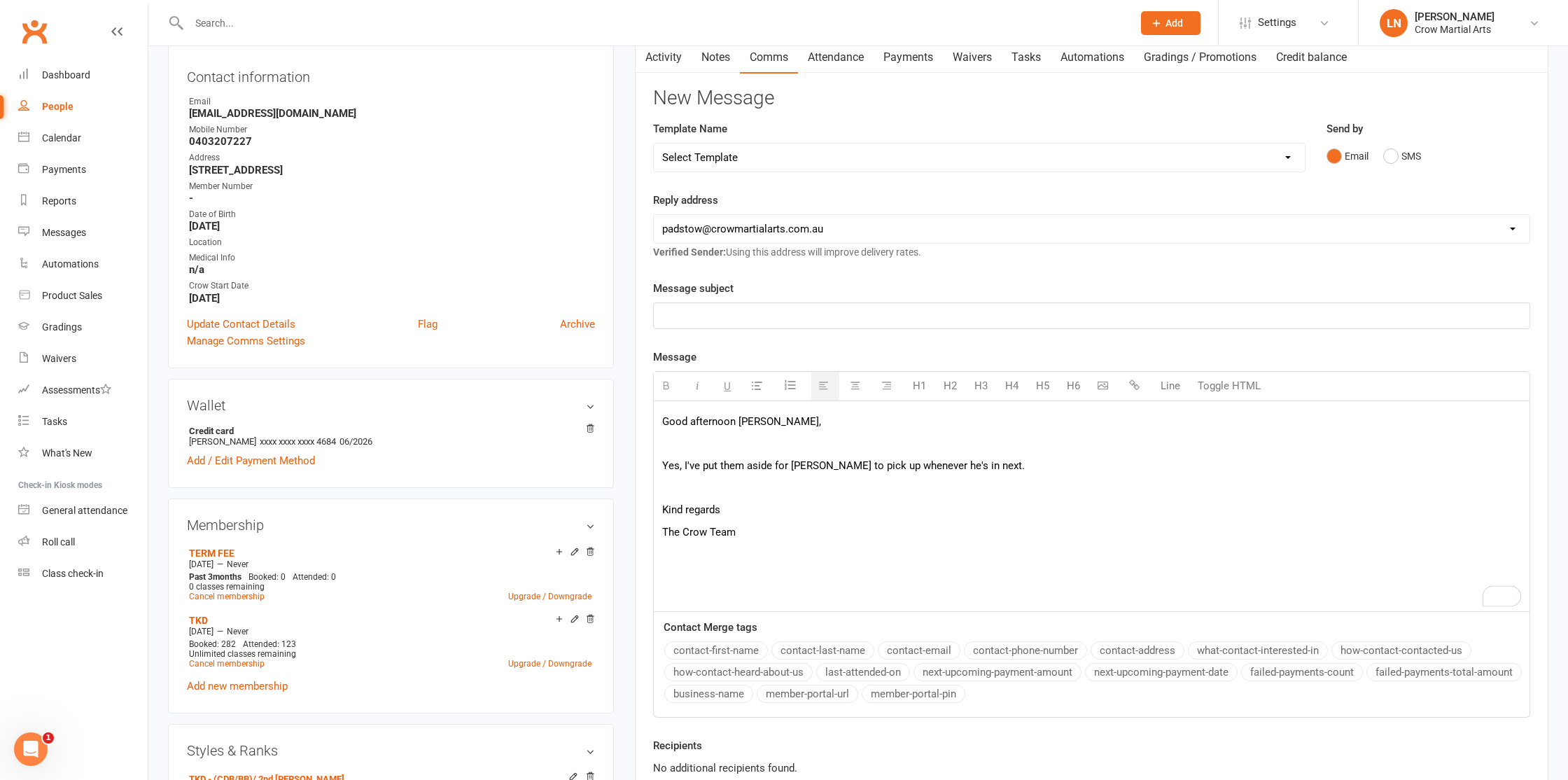
scroll to position [144, 0]
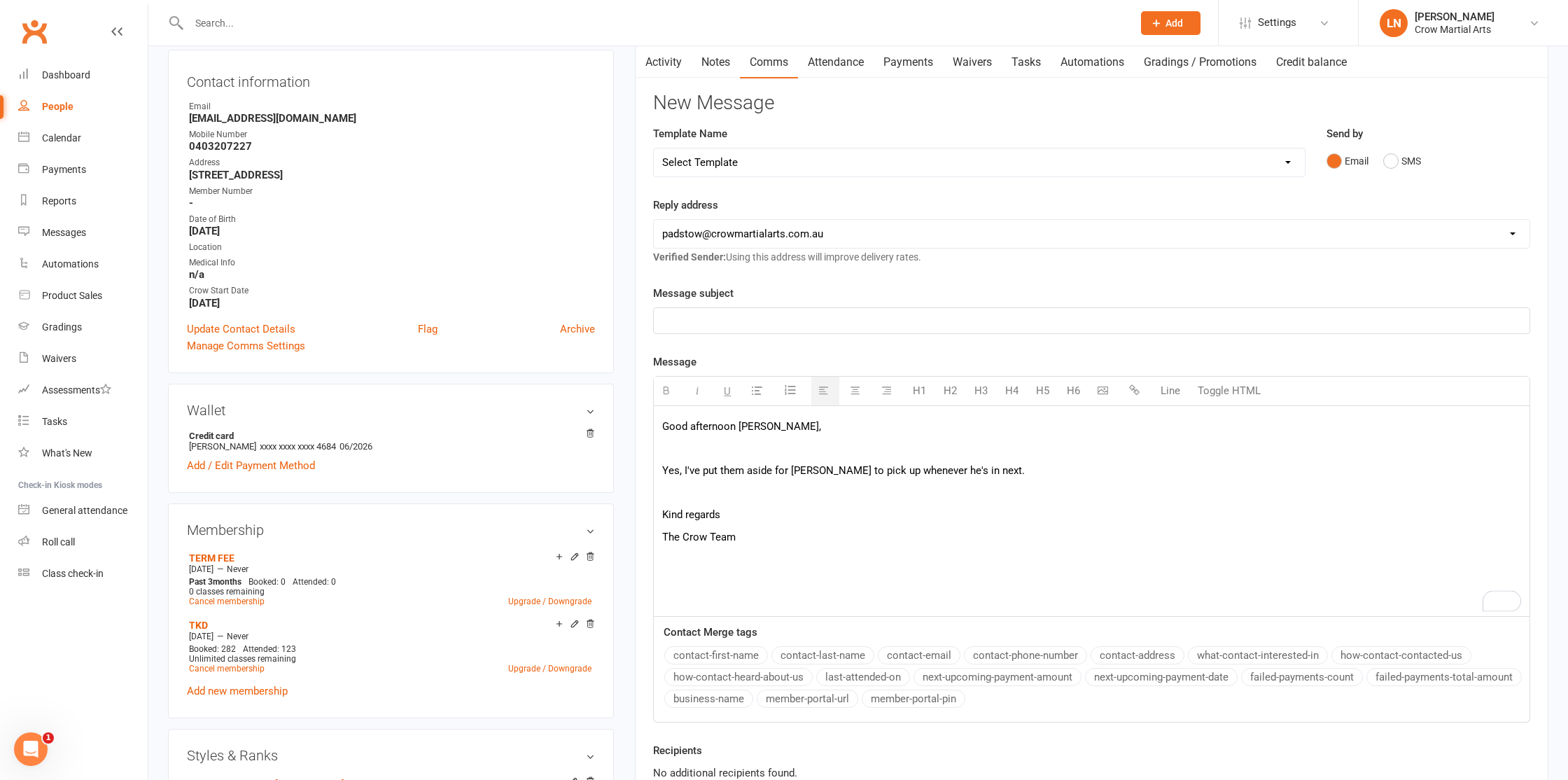
click at [684, 473] on p "Yes, I've put them aside for [PERSON_NAME] to pick up whenever he's in next." at bounding box center [1092, 470] width 859 height 17
click at [679, 471] on p "Yes, I've put them aside for [PERSON_NAME] to pick up whenever he's in next." at bounding box center [1092, 470] width 859 height 17
click at [696, 470] on p "Yes, I've put them aside for [PERSON_NAME] to pick up whenever he's in next." at bounding box center [1092, 470] width 859 height 17
click at [683, 473] on p "Yes, I've put them aside for [PERSON_NAME] to pick up whenever he's in next." at bounding box center [1092, 470] width 859 height 17
click at [683, 470] on p "I've put them aside for [PERSON_NAME] to pick up whenever he's in next." at bounding box center [1092, 470] width 859 height 17
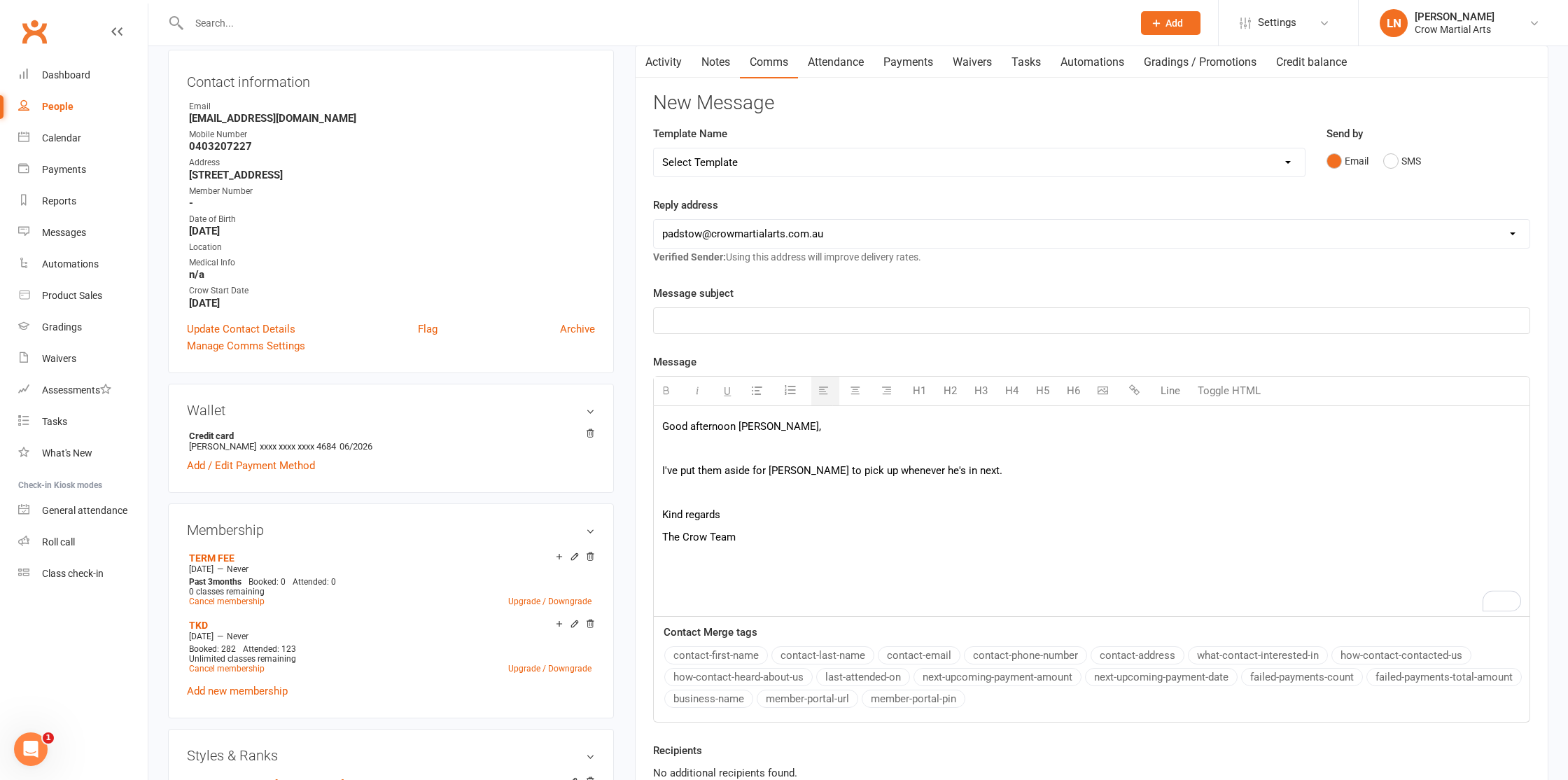
click at [729, 474] on p "I've put them aside for [PERSON_NAME] to pick up whenever he's in next." at bounding box center [1092, 470] width 859 height 17
drag, startPoint x: 780, startPoint y: 470, endPoint x: 810, endPoint y: 472, distance: 30.1
click at [780, 470] on p "I've put them aside for [PERSON_NAME] to pick up whenever he's in next." at bounding box center [1092, 470] width 859 height 17
click at [811, 472] on p "I've put them aside for [PERSON_NAME] to pick up whenever he's in next." at bounding box center [1092, 470] width 859 height 17
drag, startPoint x: 868, startPoint y: 474, endPoint x: 894, endPoint y: 474, distance: 26.0
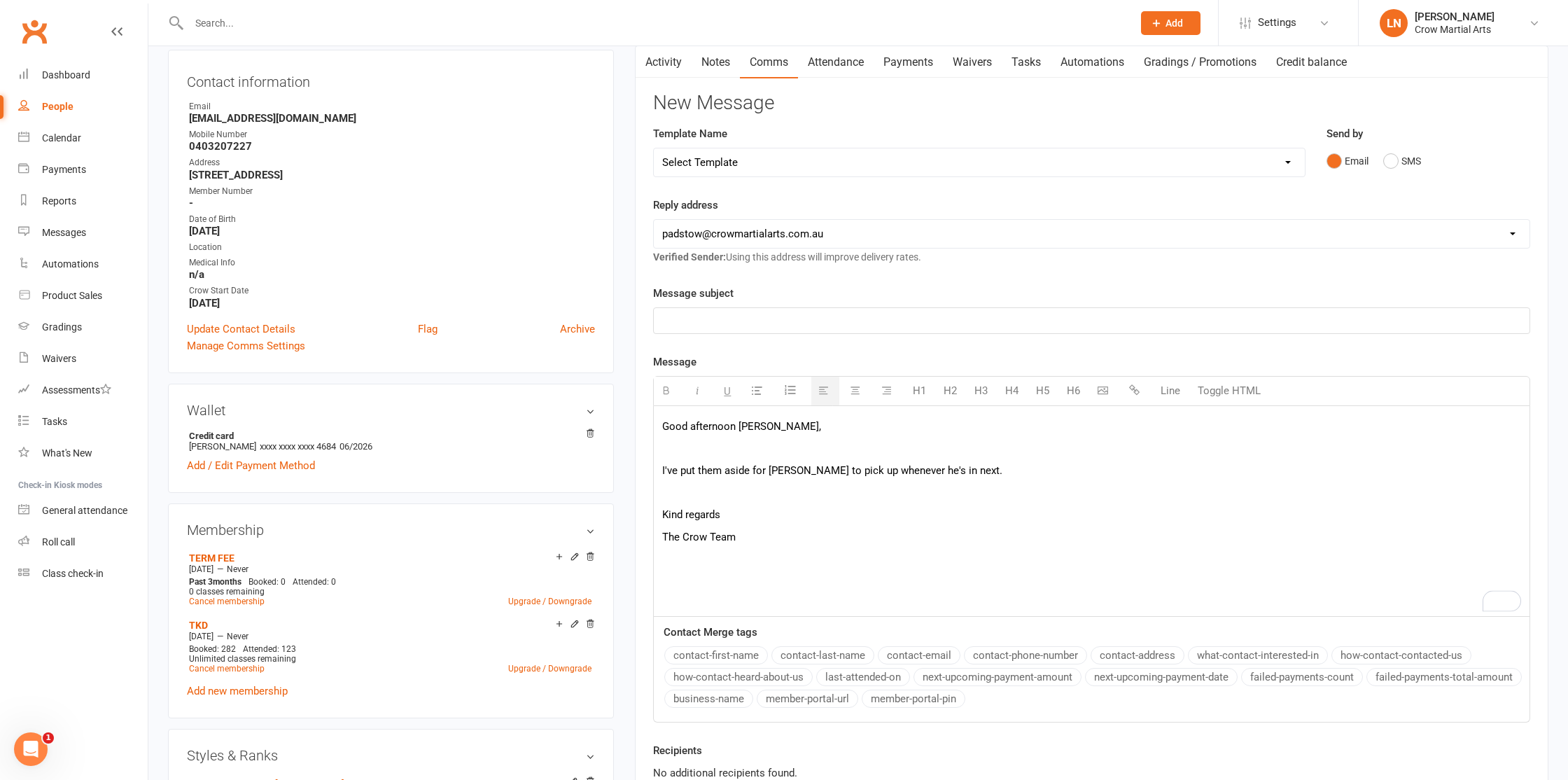
click at [868, 474] on p "I've put them aside for [PERSON_NAME] to pick up whenever he's in next." at bounding box center [1092, 470] width 859 height 17
click at [956, 473] on p "I've put them aside for [PERSON_NAME] to pick up whenever he's in next." at bounding box center [1092, 470] width 859 height 17
click at [699, 476] on p "I've put them aside for [PERSON_NAME] to pick up whenever he's in next." at bounding box center [1092, 470] width 859 height 17
click at [999, 473] on p "I've put [PERSON_NAME] shirts adide for him to pick up whenever he's in next." at bounding box center [1092, 470] width 859 height 17
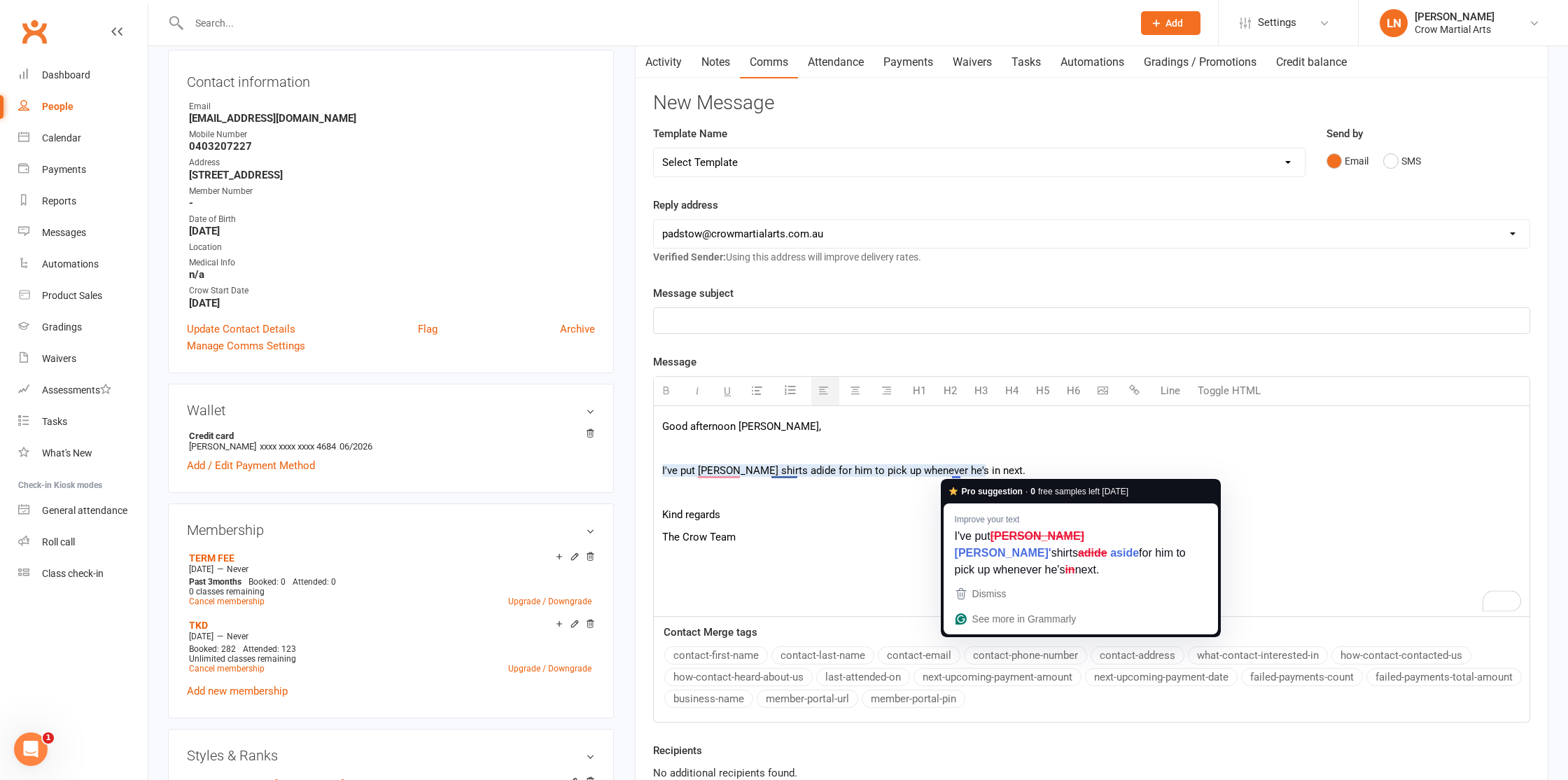
click at [948, 473] on p "I've put [PERSON_NAME] shirts adide for him to pick up whenever he's in next." at bounding box center [1092, 470] width 859 height 17
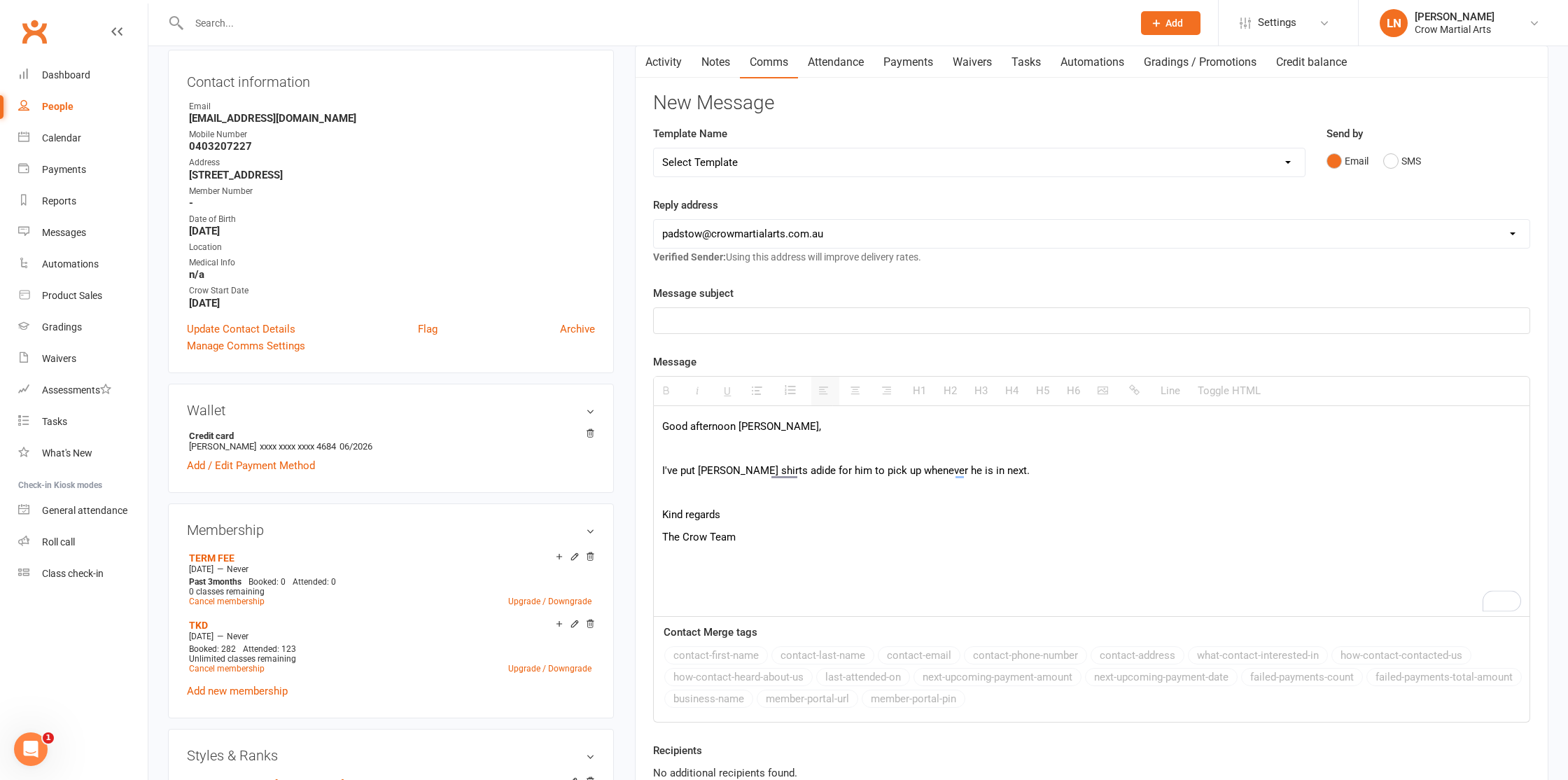
click at [742, 476] on p "I've put [PERSON_NAME] shirts adide for him to pick up whenever he is in next." at bounding box center [1092, 470] width 859 height 17
drag, startPoint x: 784, startPoint y: 470, endPoint x: 806, endPoint y: 477, distance: 23.1
click at [785, 470] on p "I've put [PERSON_NAME]' shirts adide for him to pick up whenever he is in next." at bounding box center [1092, 470] width 859 height 17
click at [964, 473] on p "I've put [PERSON_NAME]' shirts aside for him to pick up whenever he is in next." at bounding box center [1092, 470] width 859 height 17
click at [1031, 473] on p "I've put [PERSON_NAME]' shirts aside for him to pick up whenever he is in next." at bounding box center [1092, 470] width 859 height 17
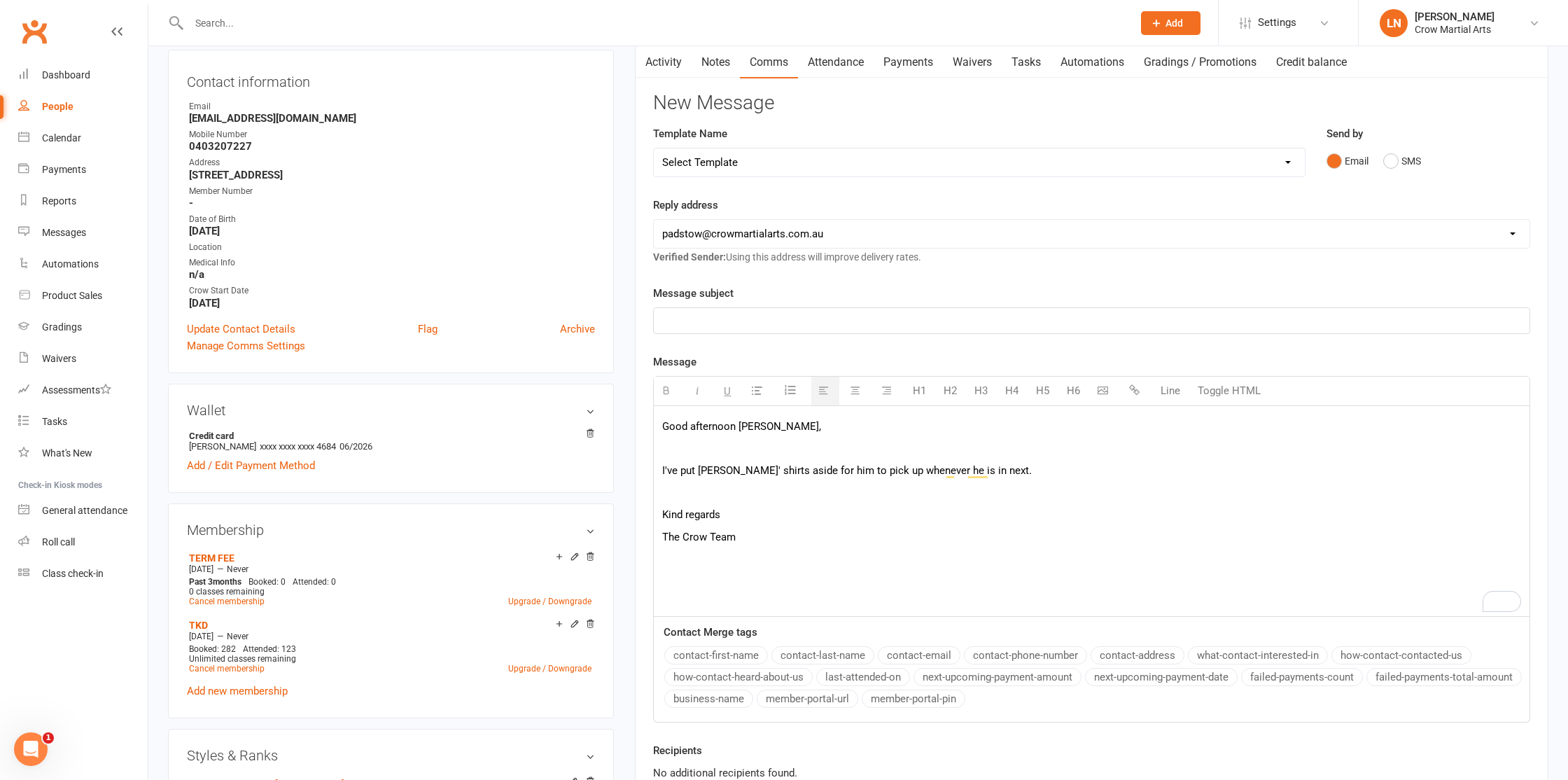
click at [890, 500] on p "To enrich screen reader interactions, please activate Accessibility in Grammarl…" at bounding box center [1092, 493] width 859 height 17
click at [876, 514] on p "Kind regards" at bounding box center [1092, 514] width 859 height 17
click at [874, 532] on p "The Crow Team" at bounding box center [1092, 537] width 859 height 17
click at [877, 519] on p "Kind regards" at bounding box center [1092, 514] width 859 height 17
click at [882, 444] on p "To enrich screen reader interactions, please activate Accessibility in Grammarl…" at bounding box center [1092, 448] width 859 height 17
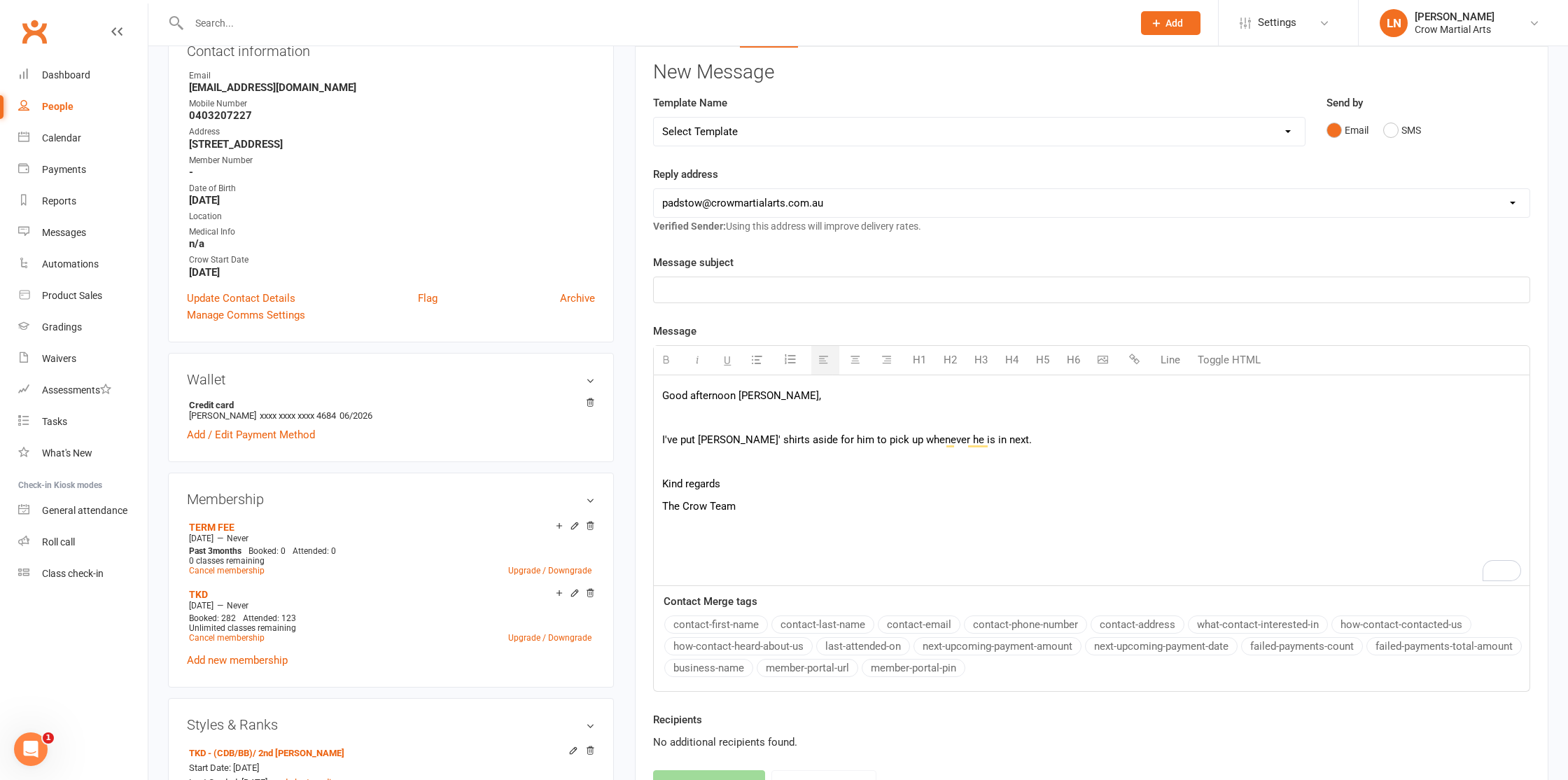
scroll to position [173, 0]
click at [796, 295] on p at bounding box center [1092, 292] width 859 height 17
click at [741, 445] on p "I've put [PERSON_NAME]' shirts aside for him to pick up whenever he is in next." at bounding box center [1092, 441] width 859 height 17
click at [785, 459] on p "To enrich screen reader interactions, please activate Accessibility in Grammarl…" at bounding box center [1092, 464] width 859 height 17
click at [740, 446] on p "I've put [PERSON_NAME]' shirts aside for him to pick up whenever he is in next." at bounding box center [1092, 441] width 859 height 17
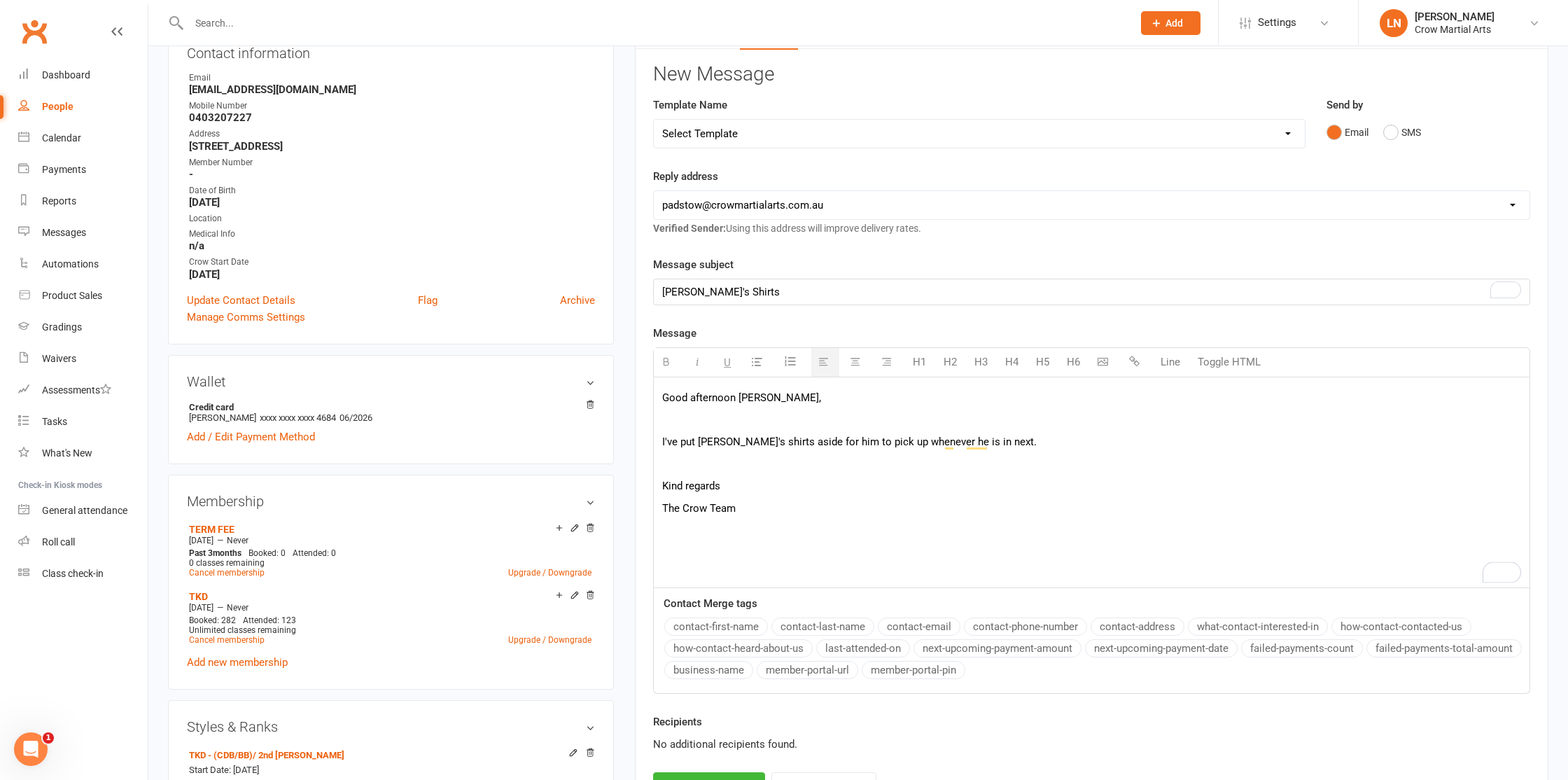
click at [758, 446] on p "I've put [PERSON_NAME]'s shirts aside for him to pick up whenever he is in next." at bounding box center [1092, 441] width 859 height 17
click at [798, 438] on p "I've put [PERSON_NAME]'s shirts aside for him to pick up whenever he is in next." at bounding box center [1092, 441] width 859 height 17
click at [911, 440] on p "I've put [PERSON_NAME]'s shirts aside for him to pick up whenever he is in next." at bounding box center [1092, 441] width 859 height 17
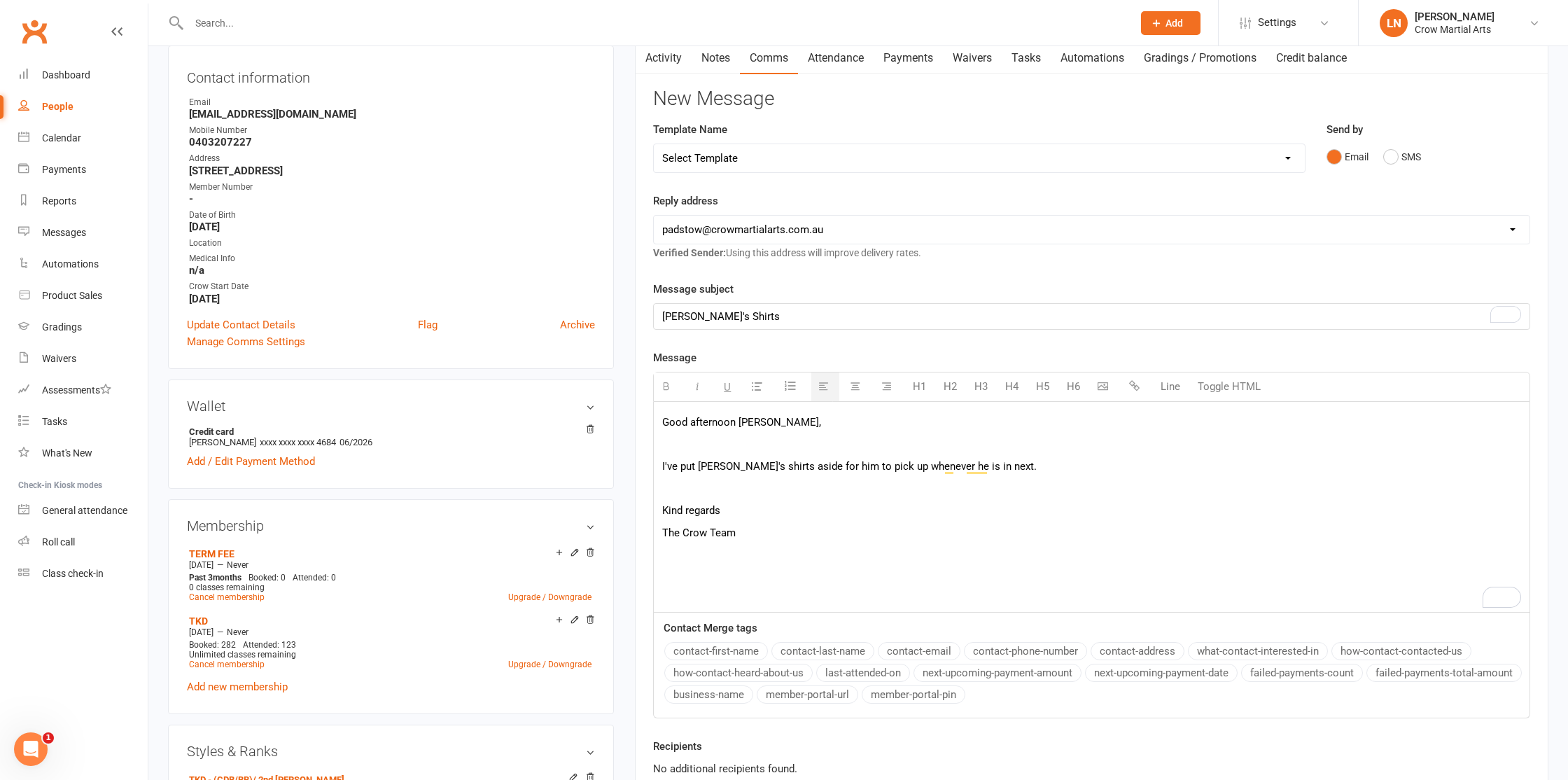
scroll to position [397, 0]
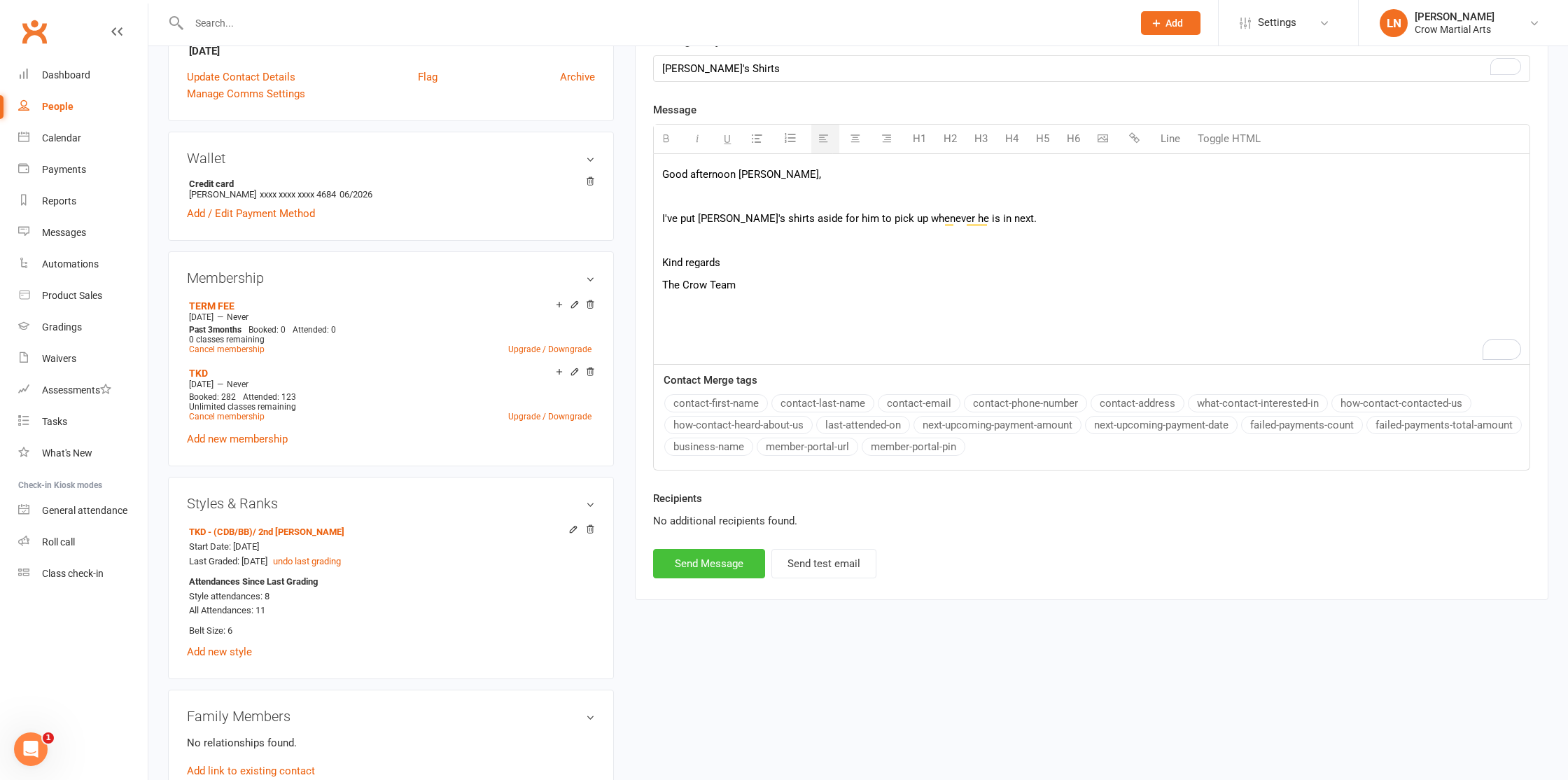
click at [695, 562] on button "Send Message" at bounding box center [709, 563] width 112 height 29
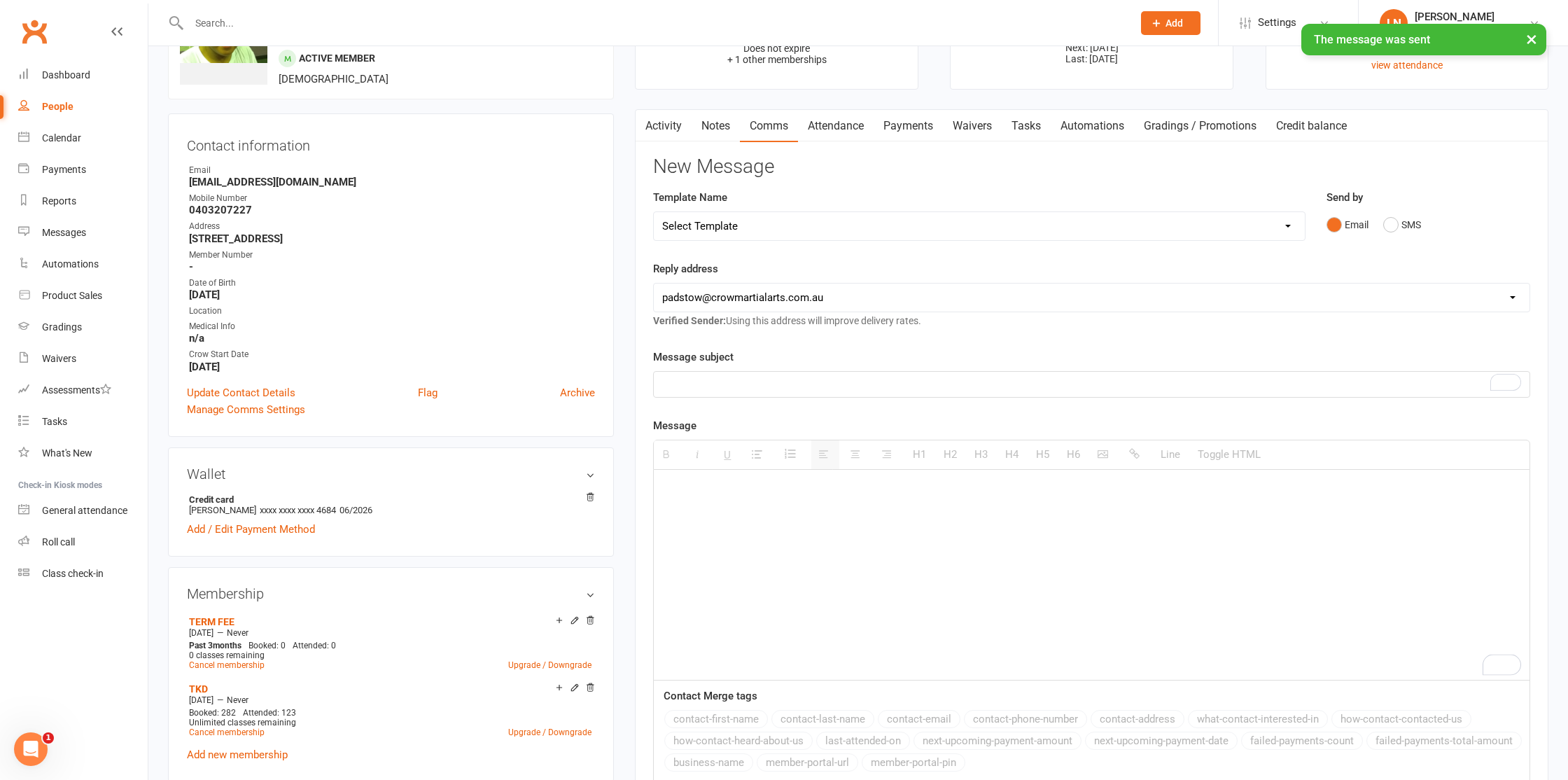
scroll to position [0, 0]
